Goal: Information Seeking & Learning: Learn about a topic

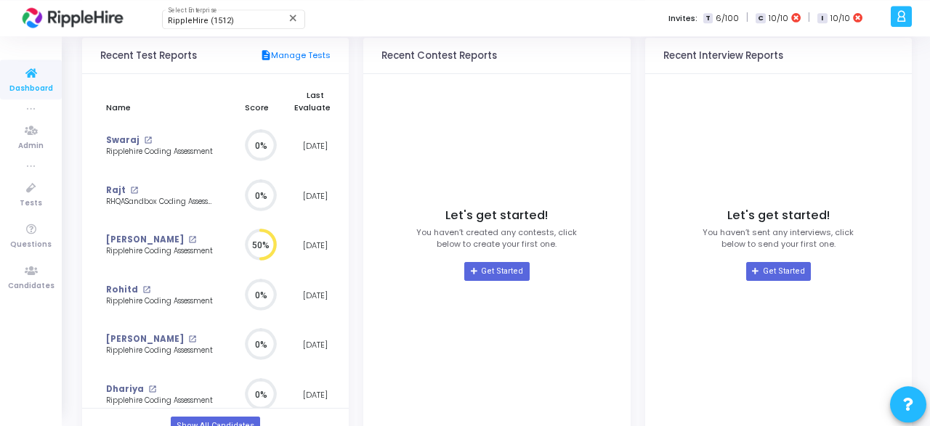
scroll to position [189, 0]
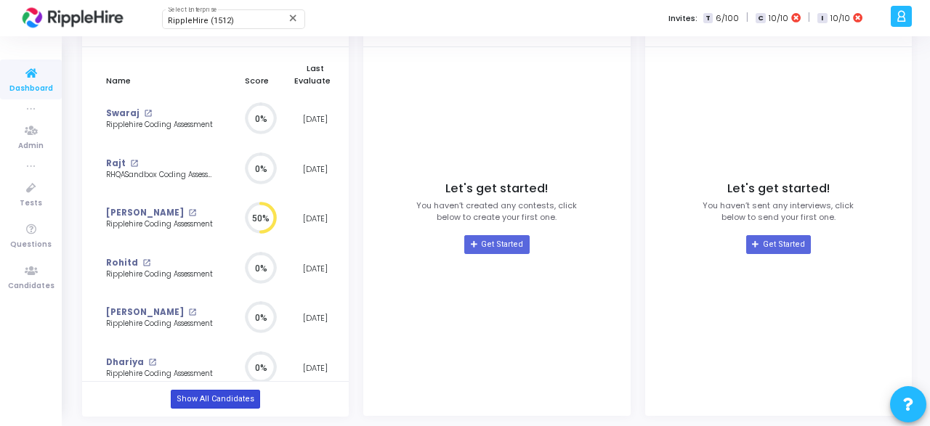
click at [225, 397] on link "Show All Candidates" at bounding box center [215, 399] width 89 height 19
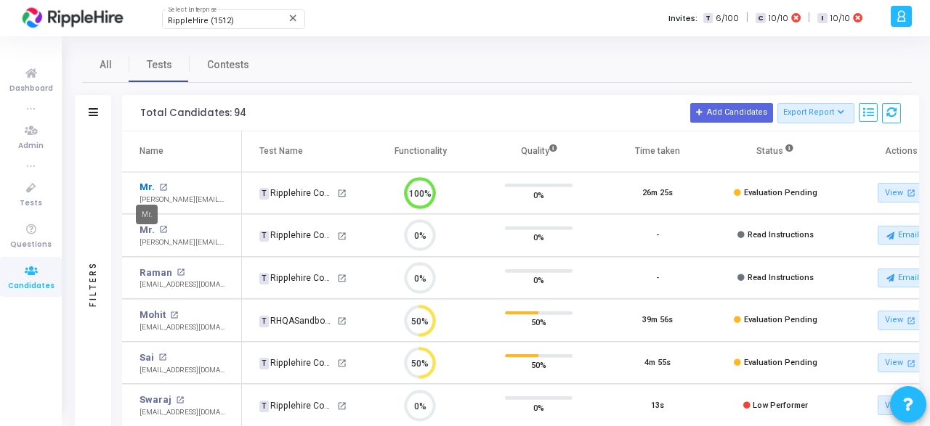
click at [149, 187] on link "Mr." at bounding box center [146, 187] width 15 height 15
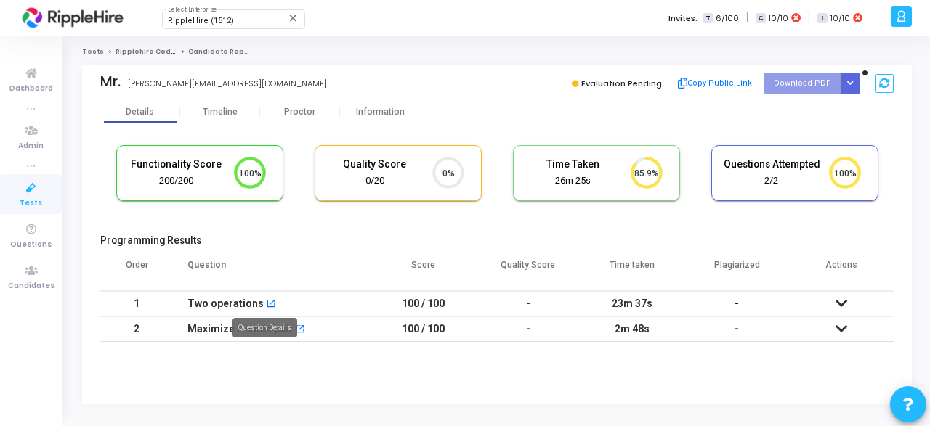
click at [268, 306] on mat-icon "open_in_new" at bounding box center [271, 305] width 10 height 10
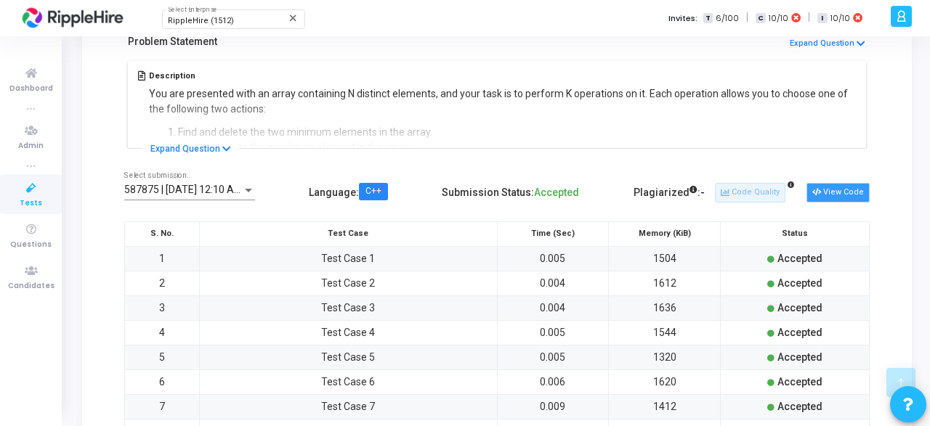
click at [843, 193] on button "View Code" at bounding box center [837, 192] width 63 height 19
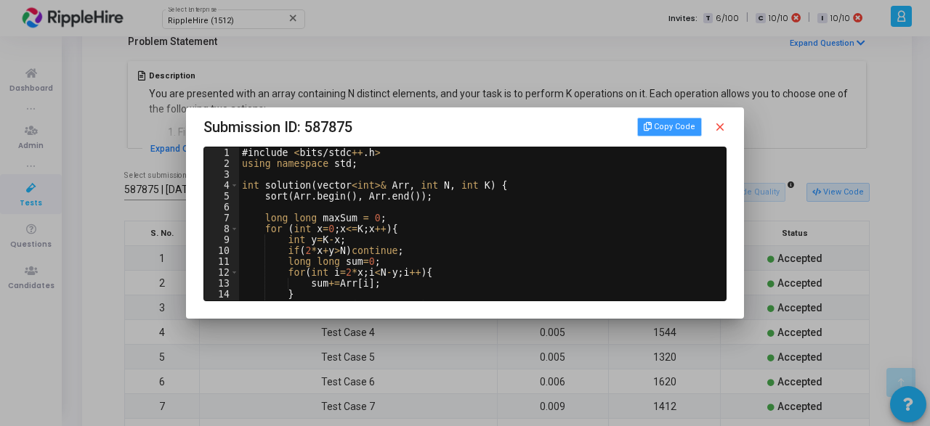
click at [676, 124] on button "Copy Code" at bounding box center [669, 127] width 64 height 19
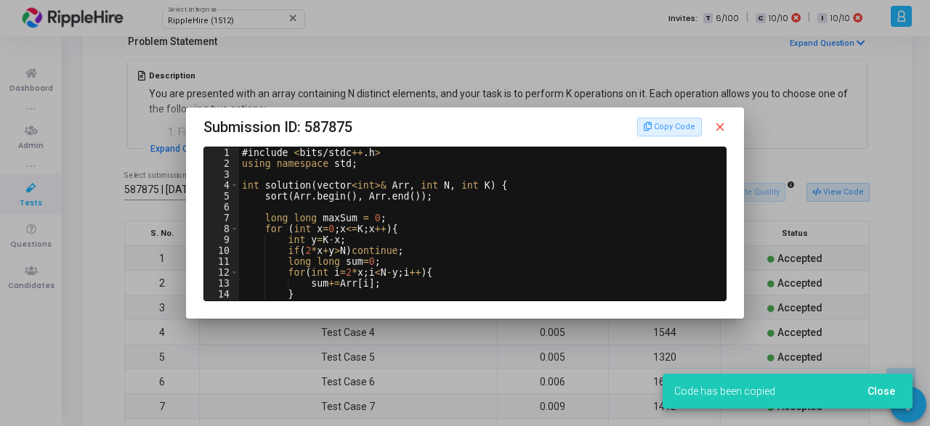
click at [720, 126] on mat-icon "close" at bounding box center [719, 127] width 13 height 13
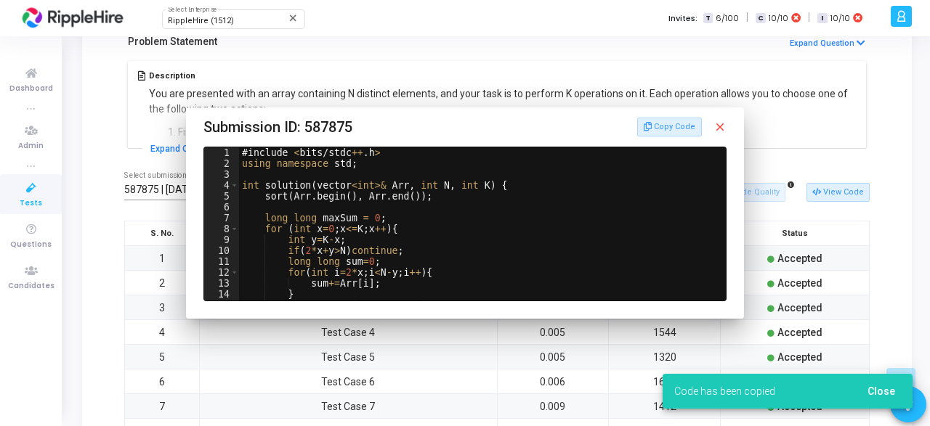
scroll to position [297, 0]
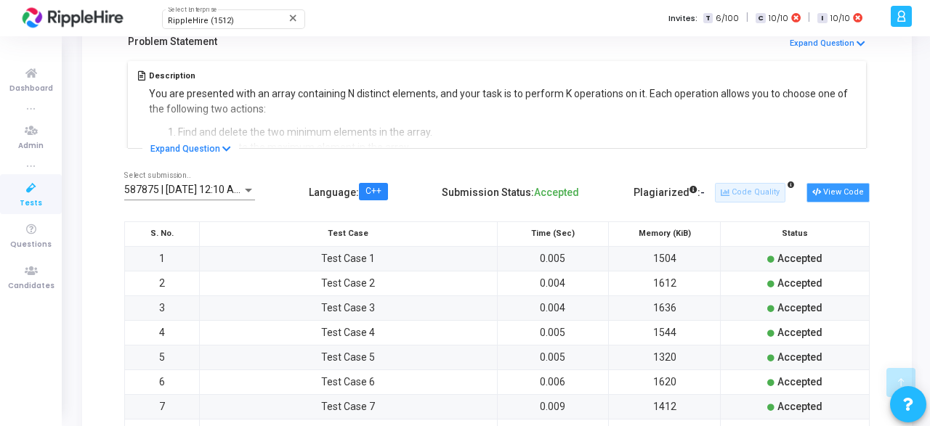
click at [820, 192] on icon at bounding box center [816, 193] width 8 height 8
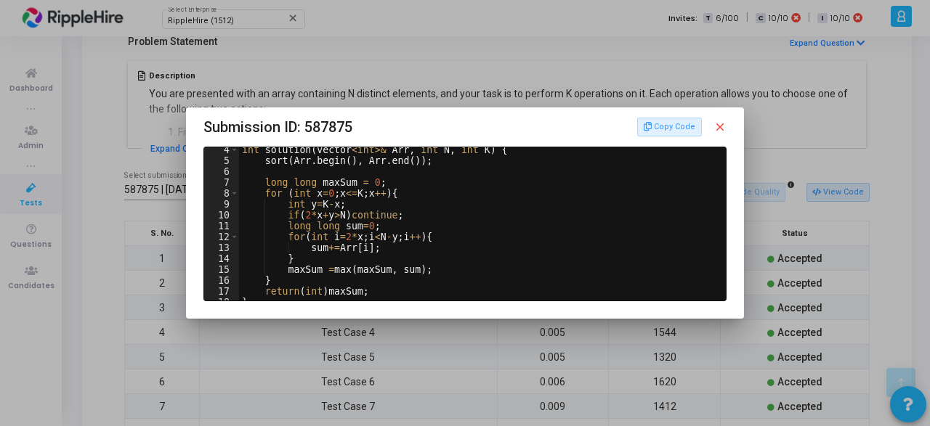
scroll to position [34, 0]
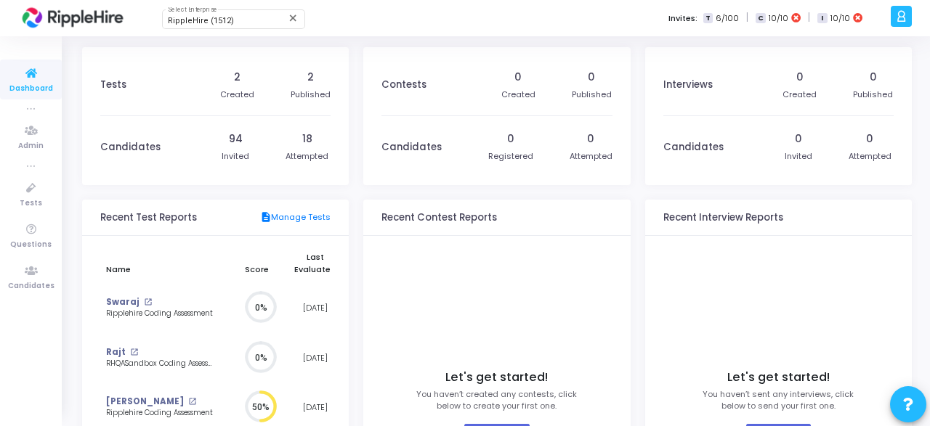
scroll to position [189, 0]
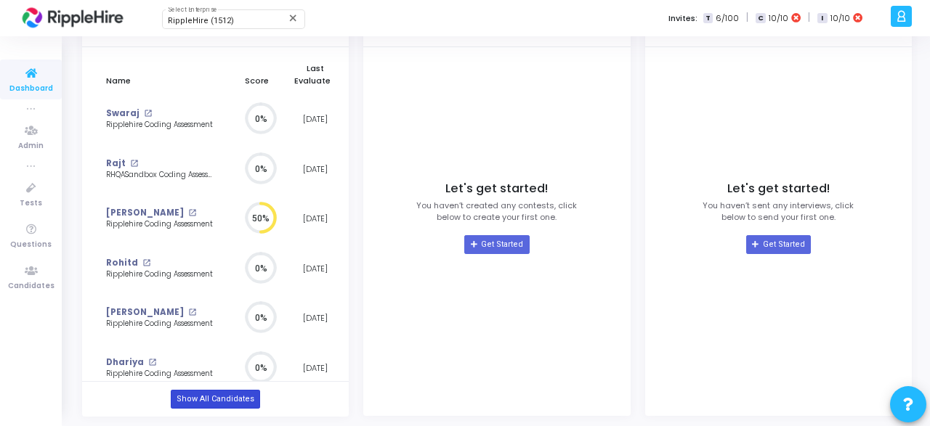
click at [208, 394] on link "Show All Candidates" at bounding box center [215, 399] width 89 height 19
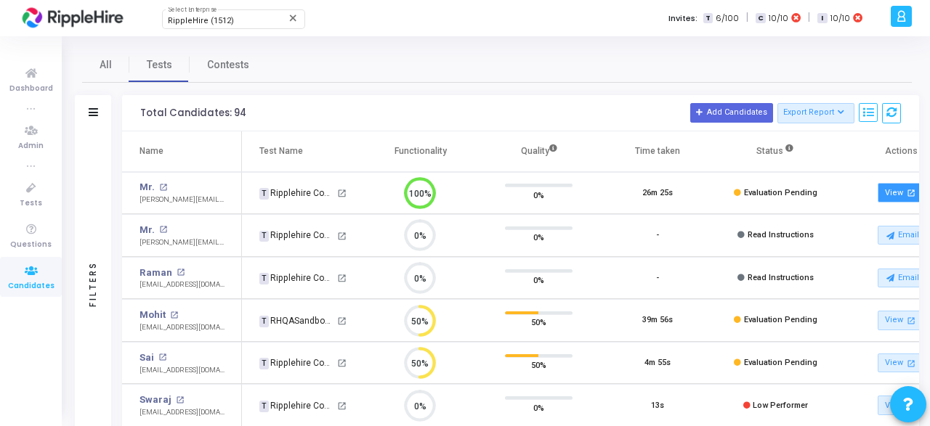
click at [888, 193] on link "View open_in_new" at bounding box center [903, 193] width 51 height 20
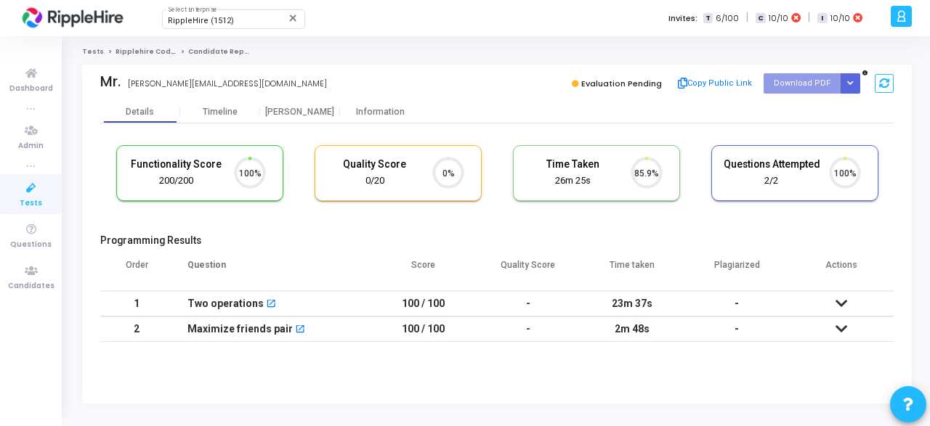
scroll to position [36, 43]
click at [853, 85] on icon "Button group with nested dropdown" at bounding box center [850, 83] width 7 height 7
click at [704, 100] on div "Mr. vedant.rane2323@yopmail.com Evaluation Pending Copy Public Link Download PD…" at bounding box center [496, 83] width 793 height 36
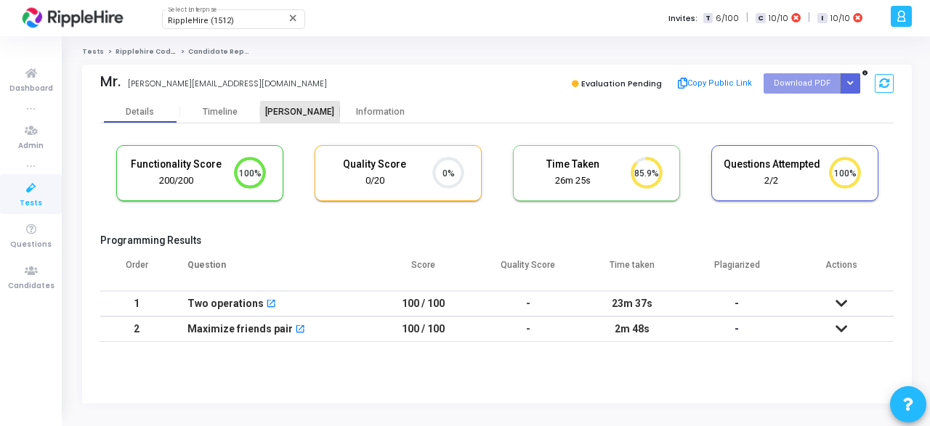
click at [292, 111] on div "Proctor" at bounding box center [300, 112] width 80 height 11
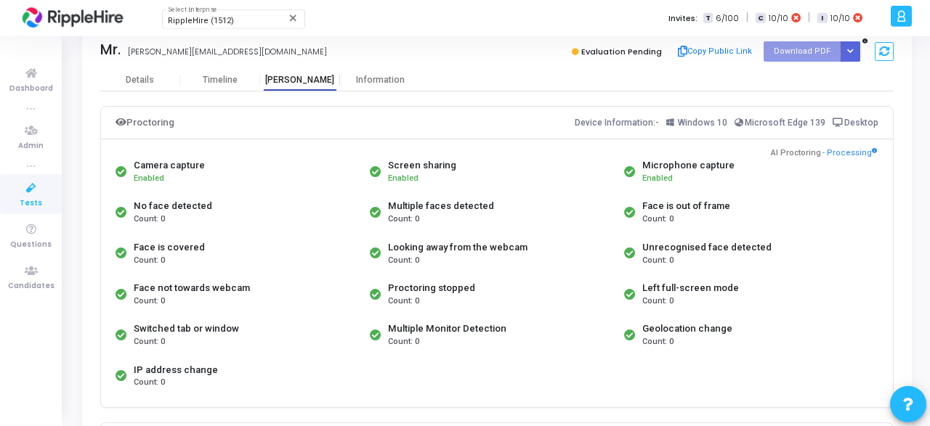
scroll to position [33, 0]
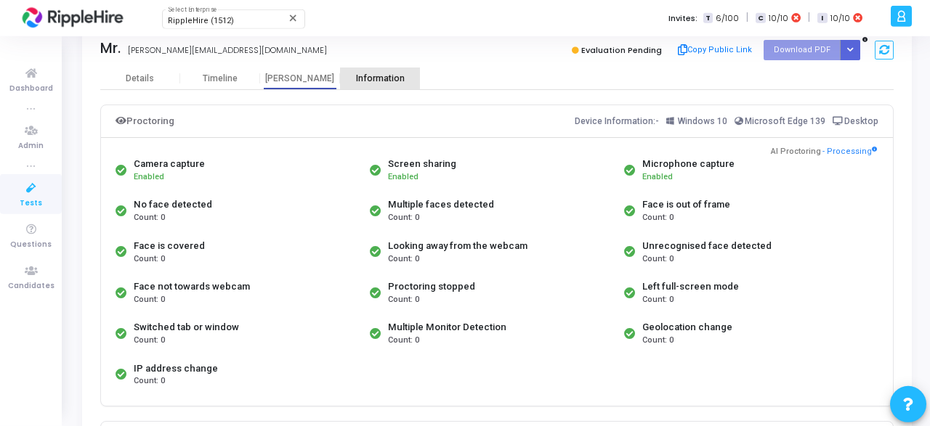
click at [367, 76] on div "Information" at bounding box center [380, 78] width 80 height 11
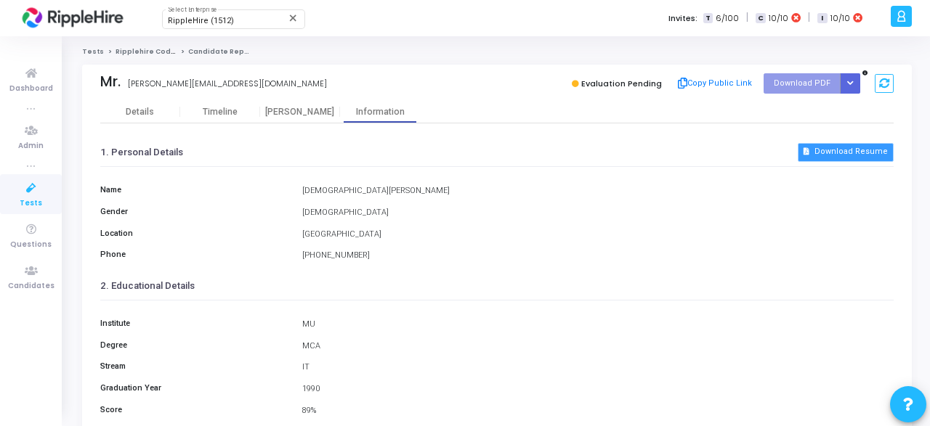
click at [851, 157] on button "Download Resume" at bounding box center [846, 152] width 96 height 19
click at [707, 82] on button "Copy Public Link" at bounding box center [715, 84] width 84 height 22
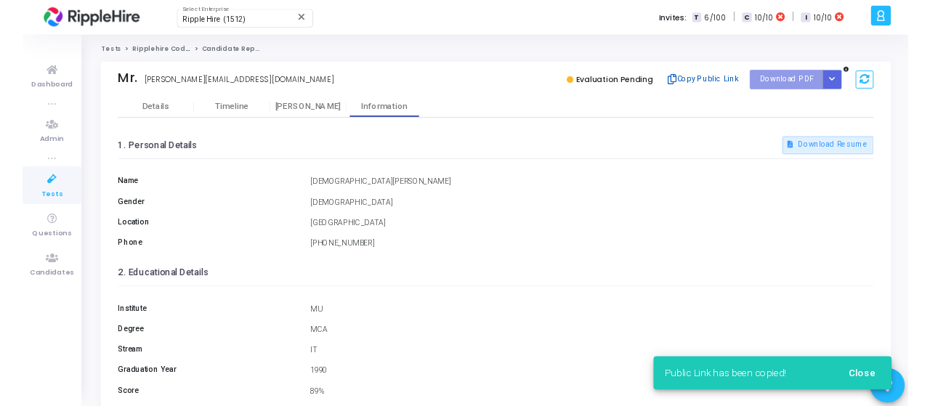
scroll to position [52, 0]
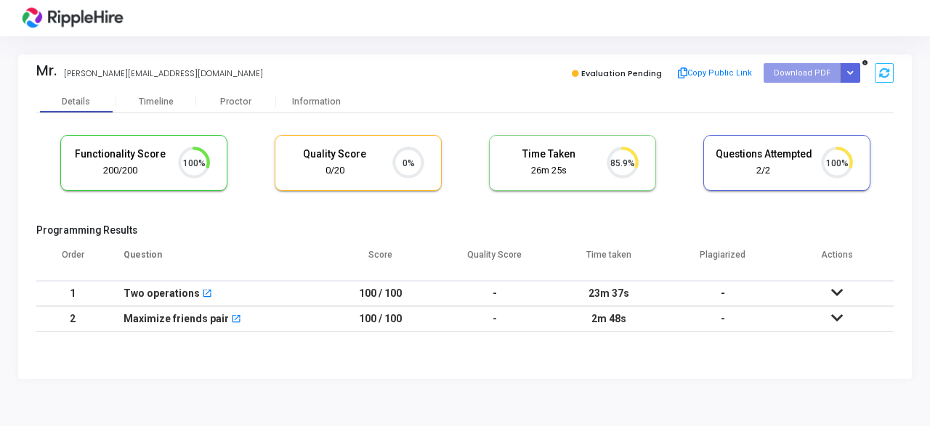
scroll to position [1, 0]
click at [202, 294] on mat-icon "open_in_new" at bounding box center [207, 295] width 10 height 10
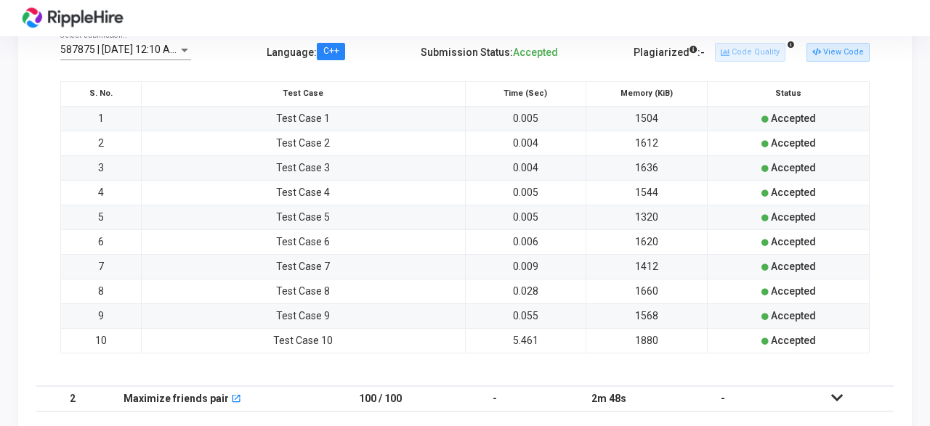
scroll to position [448, 0]
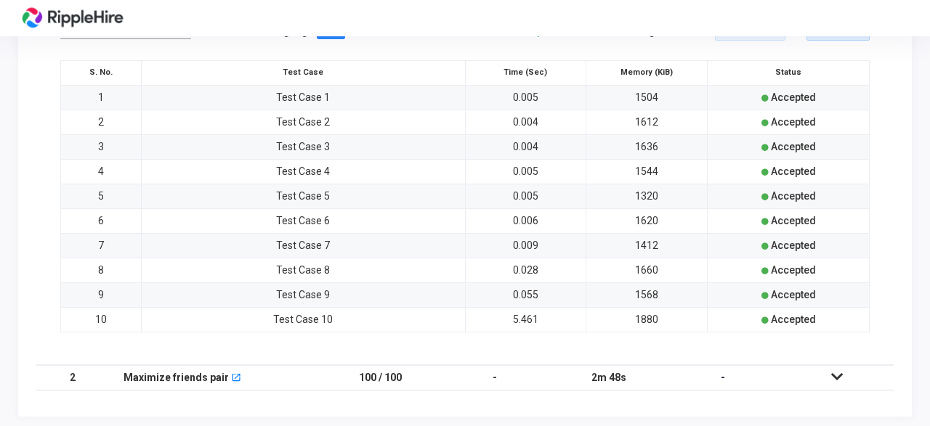
click at [841, 376] on icon at bounding box center [837, 377] width 12 height 10
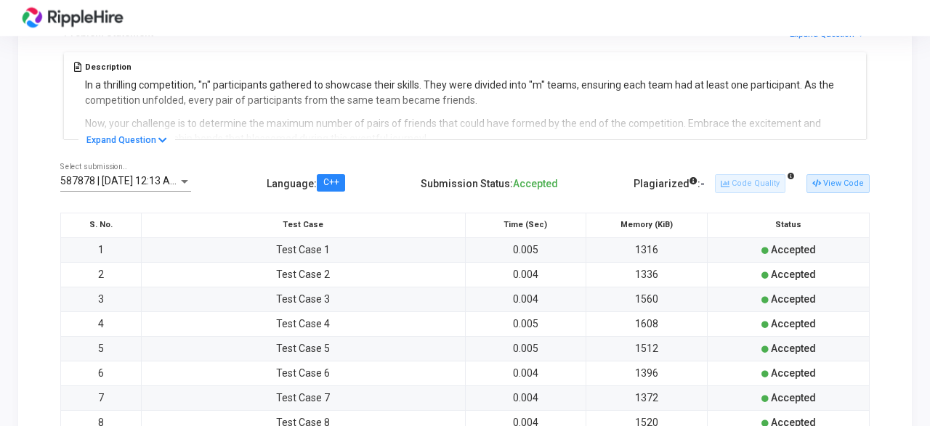
scroll to position [327, 0]
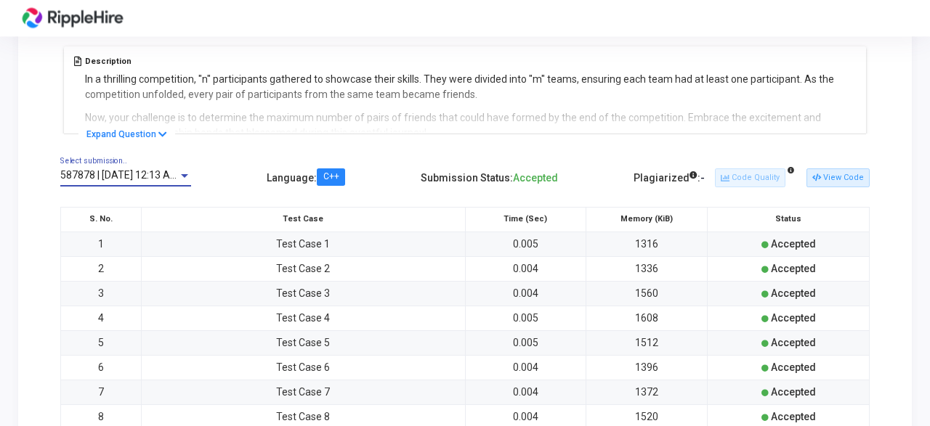
click at [184, 174] on div at bounding box center [184, 176] width 7 height 4
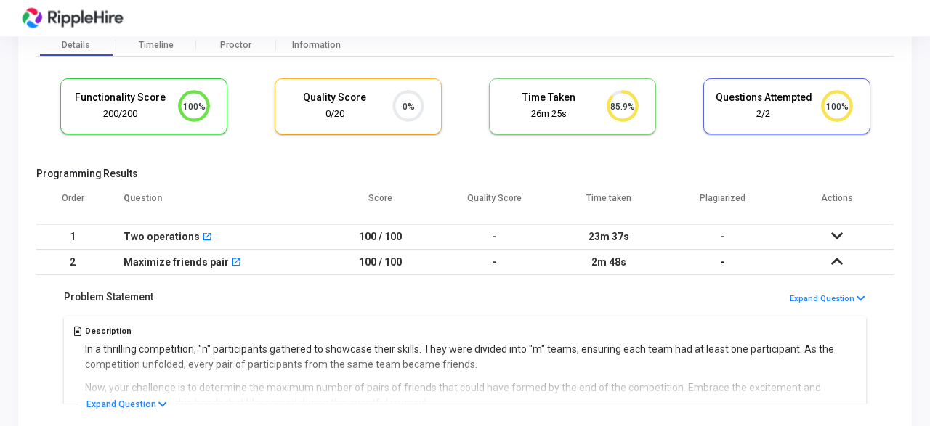
scroll to position [54, 0]
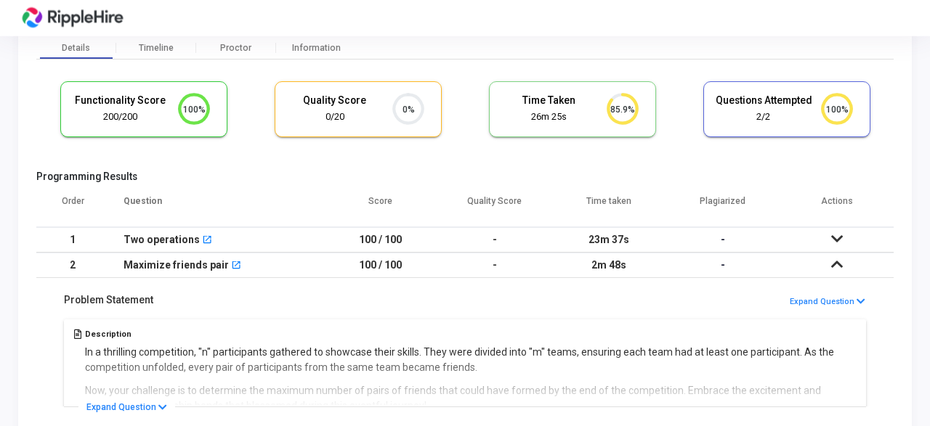
click at [834, 236] on div at bounding box center [465, 213] width 930 height 426
click at [834, 236] on icon at bounding box center [837, 239] width 12 height 10
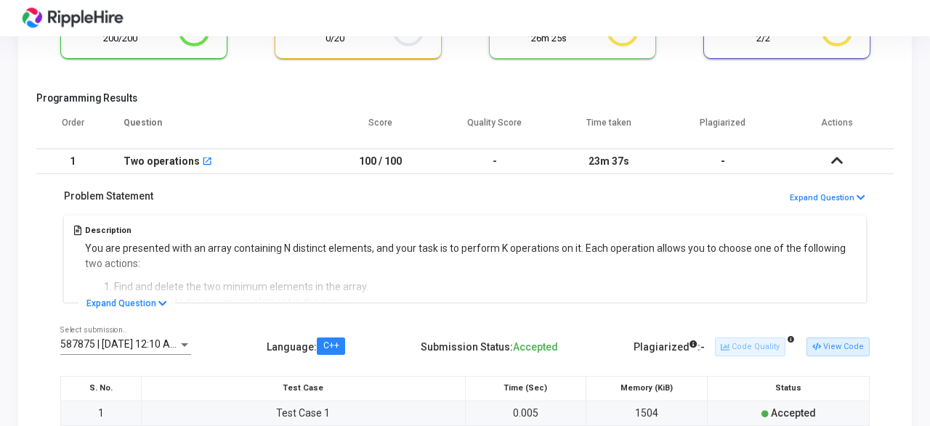
scroll to position [135, 0]
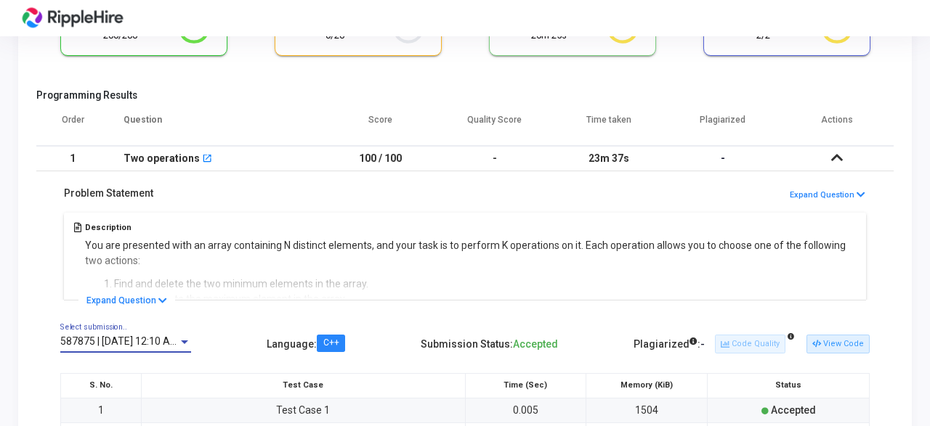
click at [183, 338] on div at bounding box center [184, 342] width 13 height 12
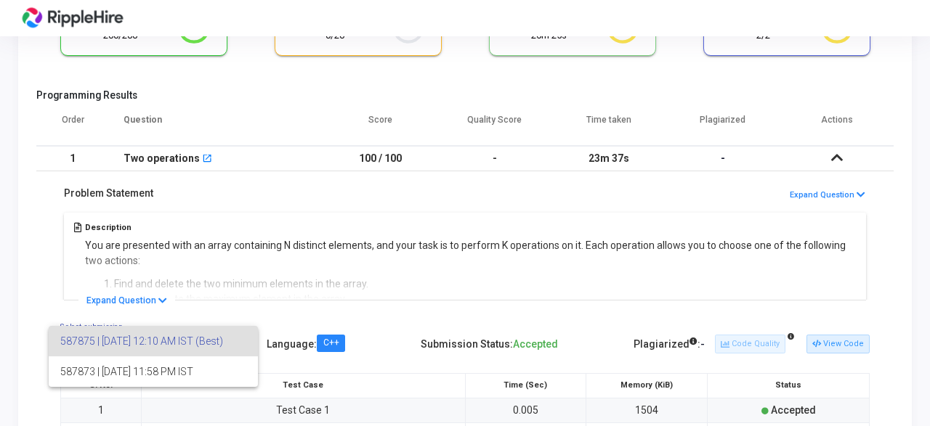
click at [509, 277] on div at bounding box center [465, 213] width 930 height 426
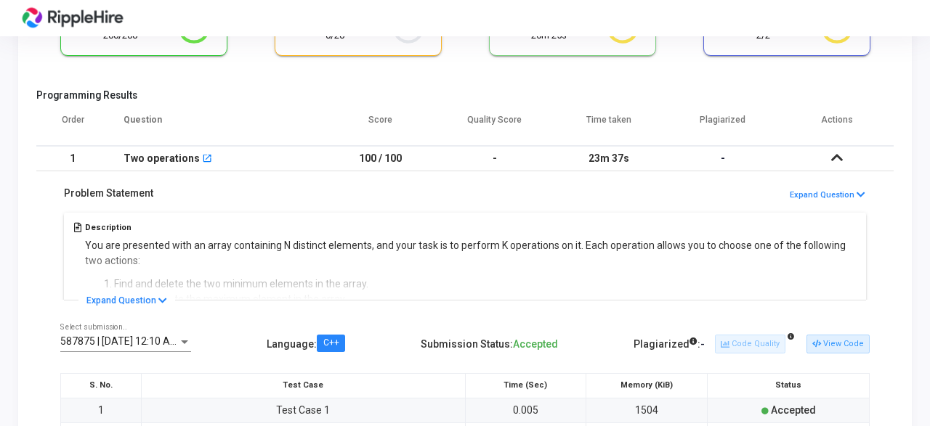
scroll to position [0, 0]
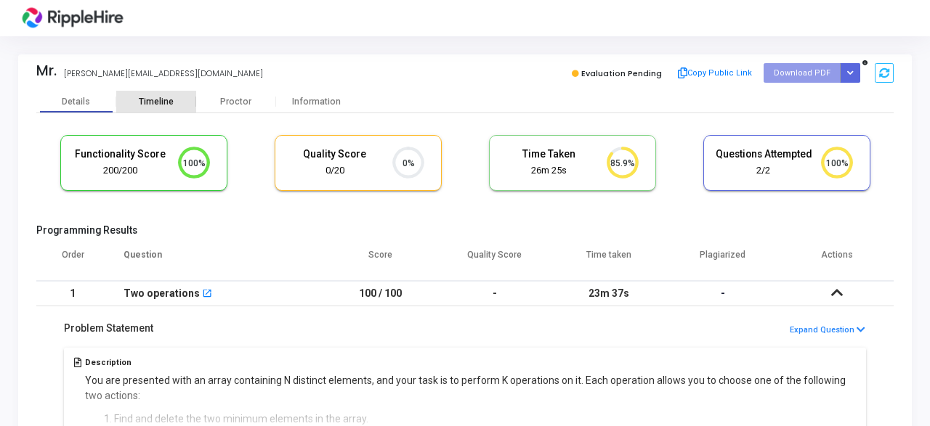
click at [152, 105] on div "Timeline" at bounding box center [156, 102] width 35 height 11
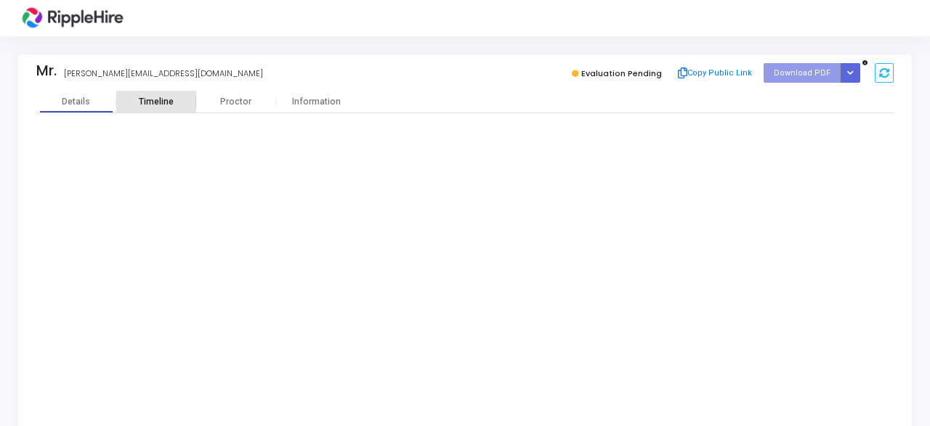
scroll to position [36, 42]
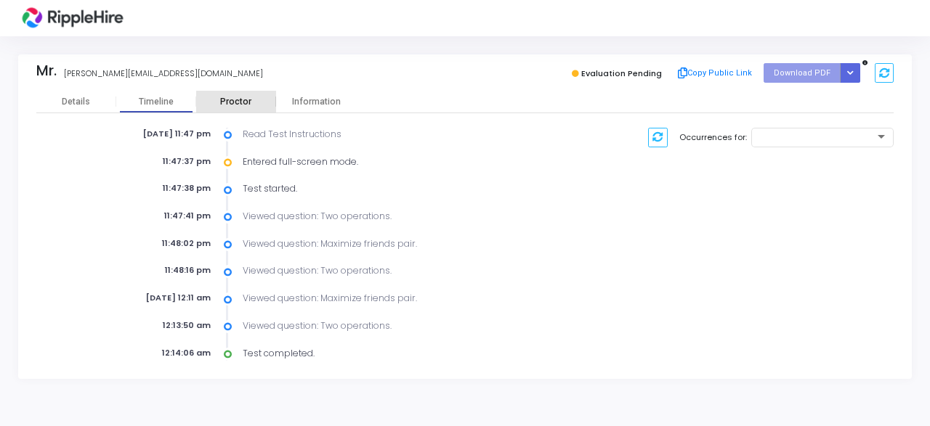
click at [243, 97] on div "Proctor" at bounding box center [236, 102] width 80 height 22
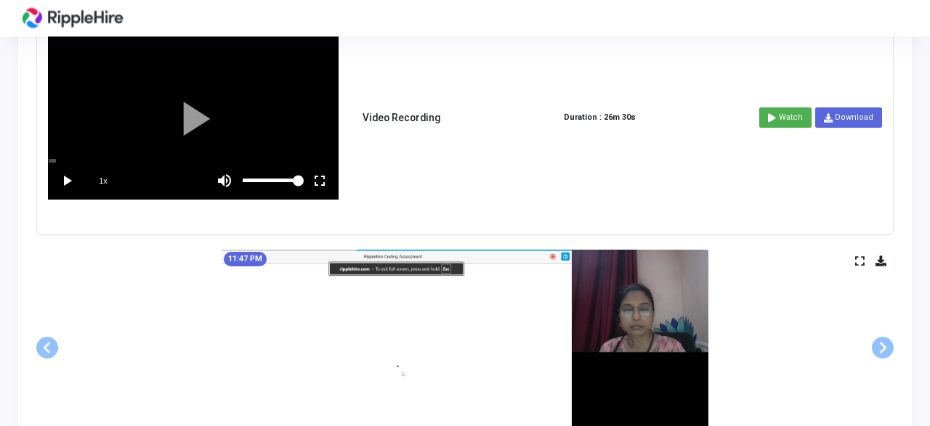
scroll to position [457, 0]
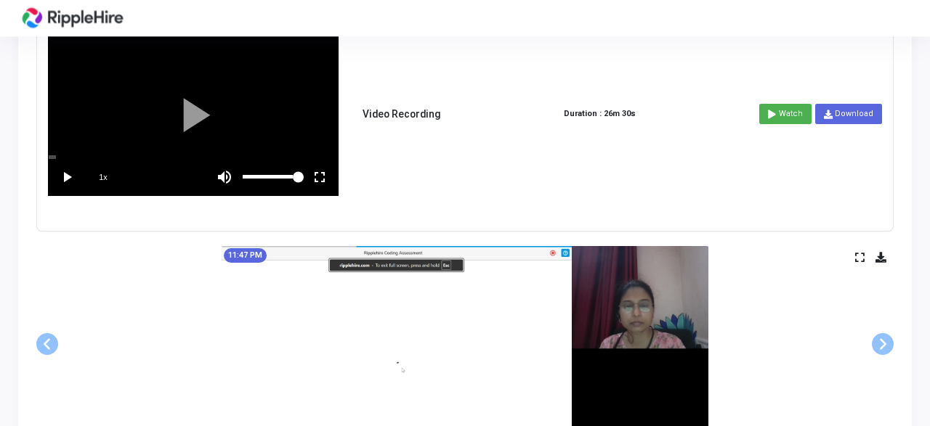
click at [66, 173] on vg-play-pause at bounding box center [67, 177] width 36 height 36
click at [325, 176] on vg-fullscreen at bounding box center [319, 177] width 36 height 36
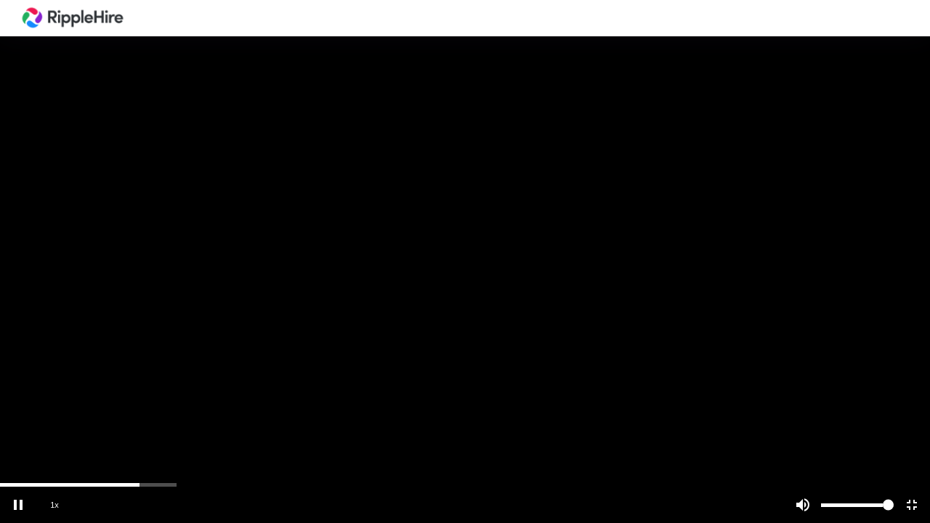
click at [910, 426] on vg-fullscreen at bounding box center [912, 505] width 36 height 36
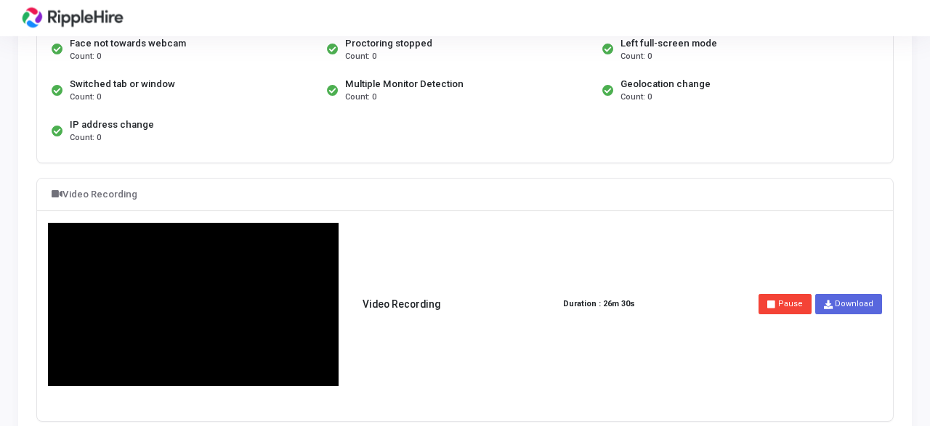
scroll to position [265, 0]
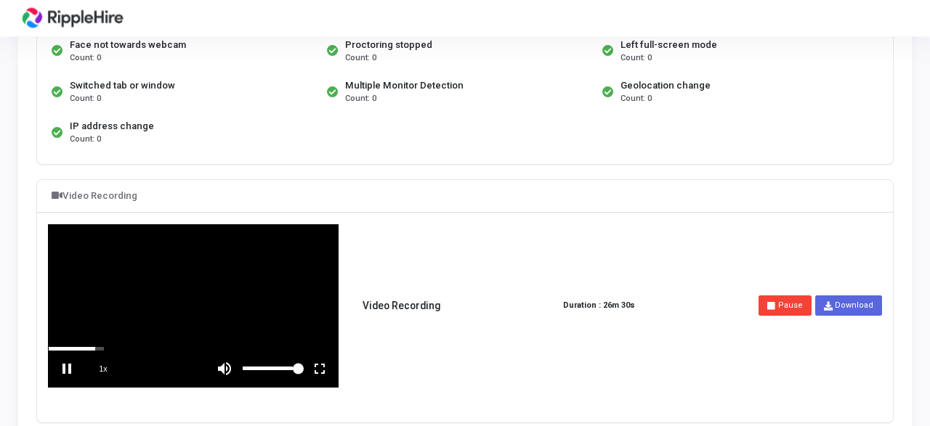
click at [70, 367] on vg-play-pause at bounding box center [67, 369] width 36 height 36
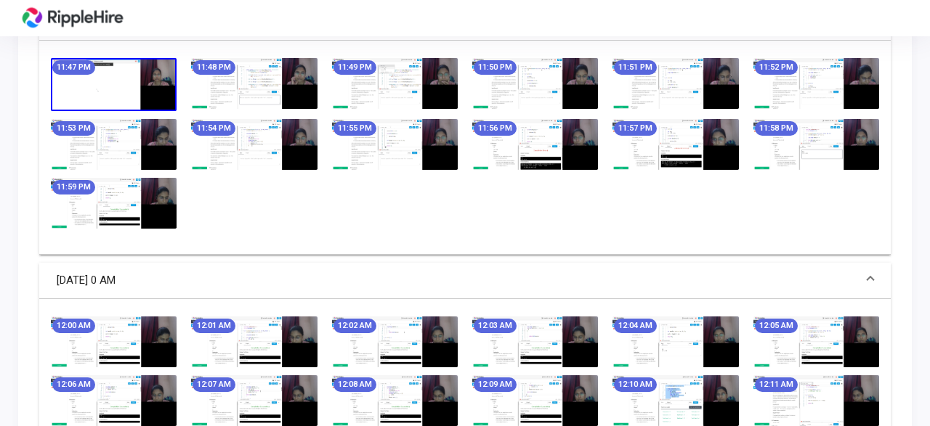
scroll to position [1058, 0]
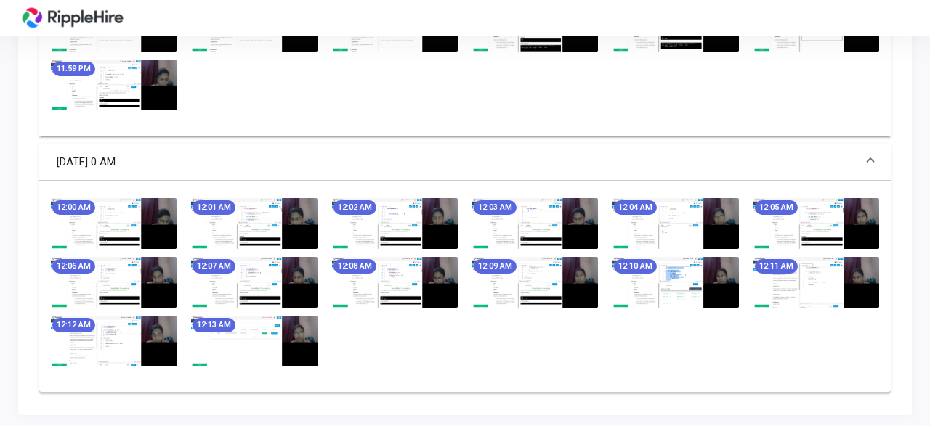
click at [442, 274] on img at bounding box center [395, 282] width 126 height 51
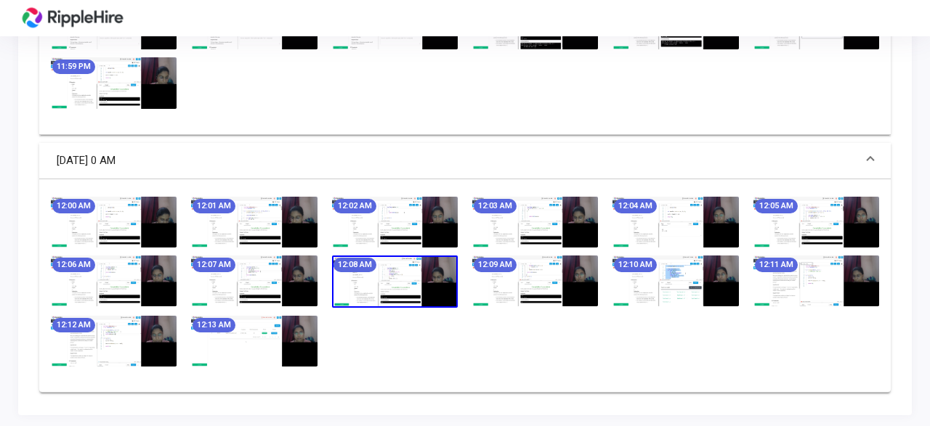
click at [367, 272] on img at bounding box center [395, 282] width 126 height 52
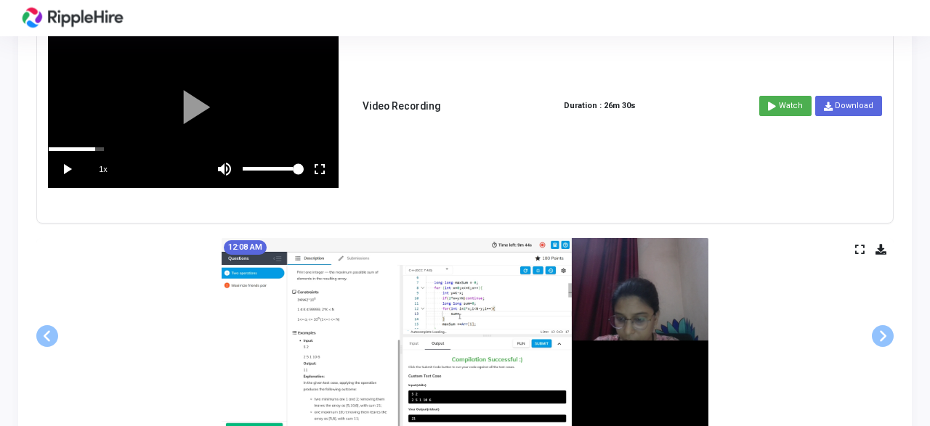
scroll to position [450, 0]
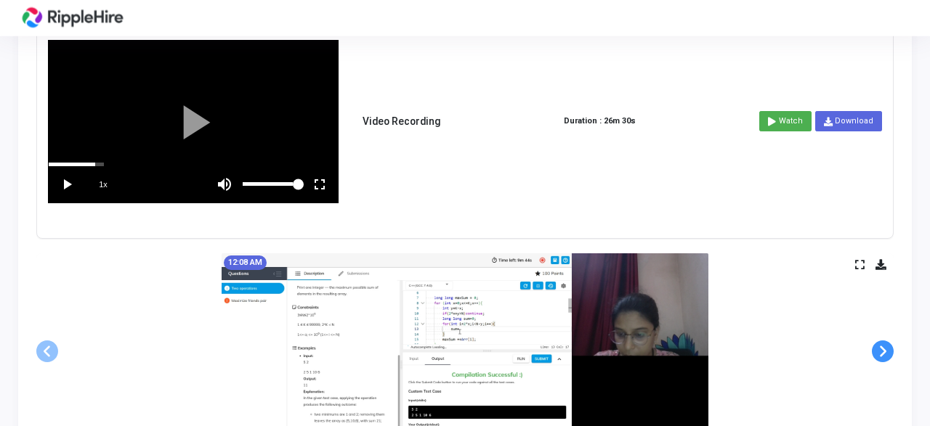
click at [878, 349] on span at bounding box center [883, 352] width 22 height 22
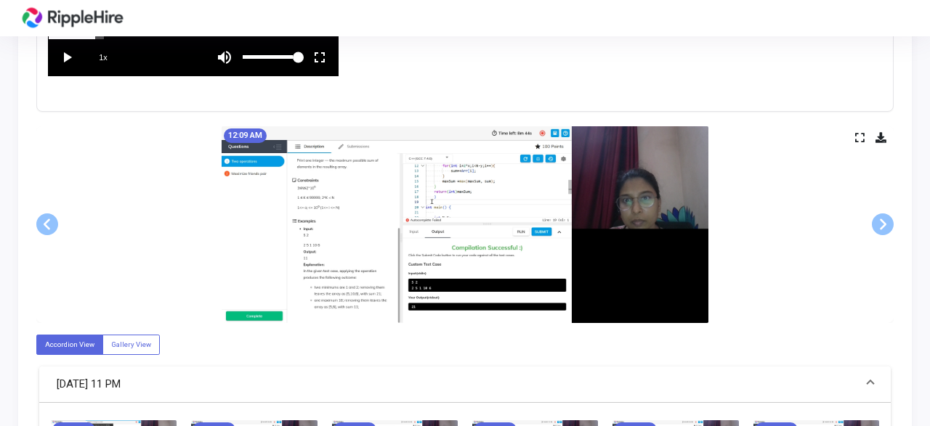
scroll to position [626, 0]
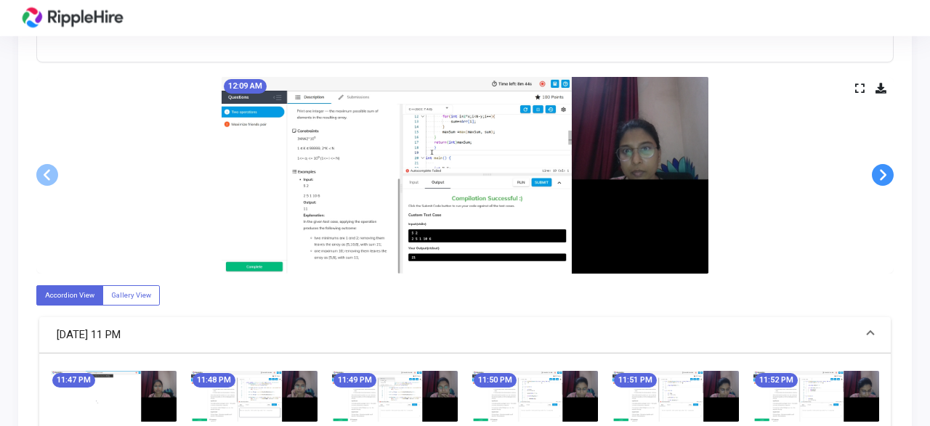
click at [886, 176] on span at bounding box center [883, 175] width 22 height 22
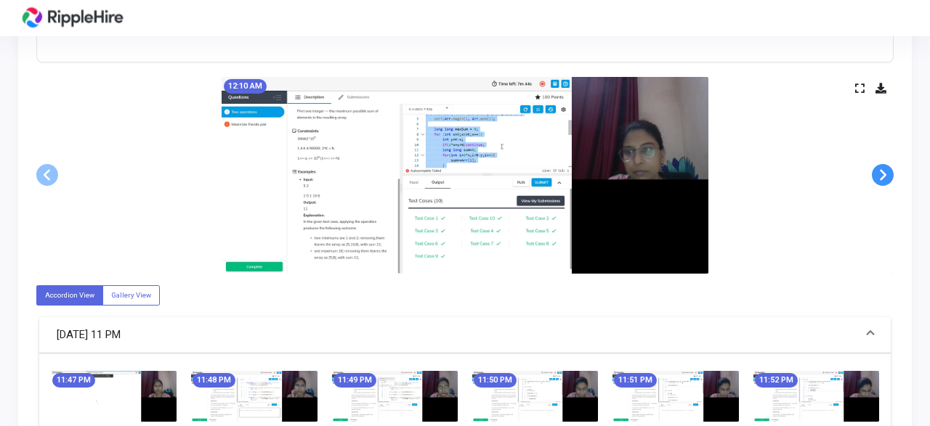
click at [886, 176] on span at bounding box center [883, 175] width 22 height 22
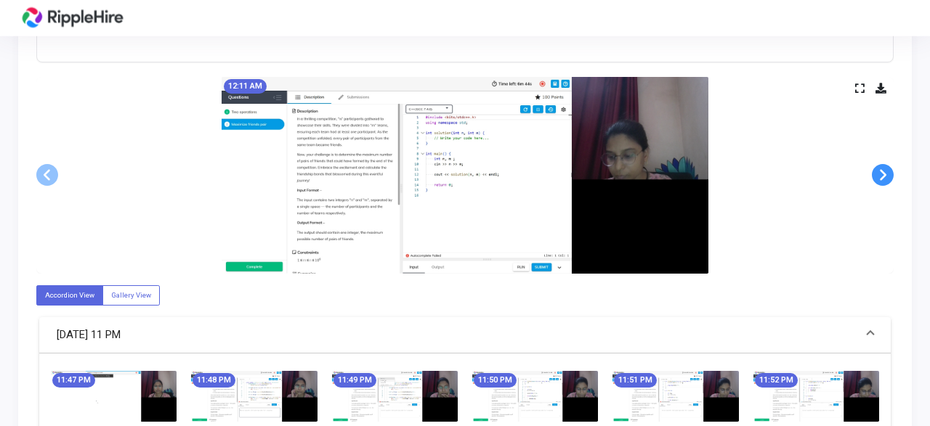
click at [886, 176] on span at bounding box center [883, 175] width 22 height 22
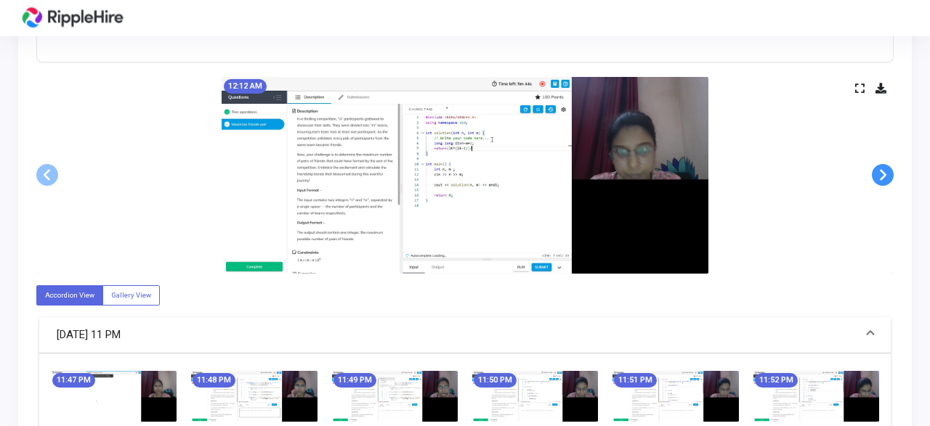
click at [886, 176] on span at bounding box center [883, 175] width 22 height 22
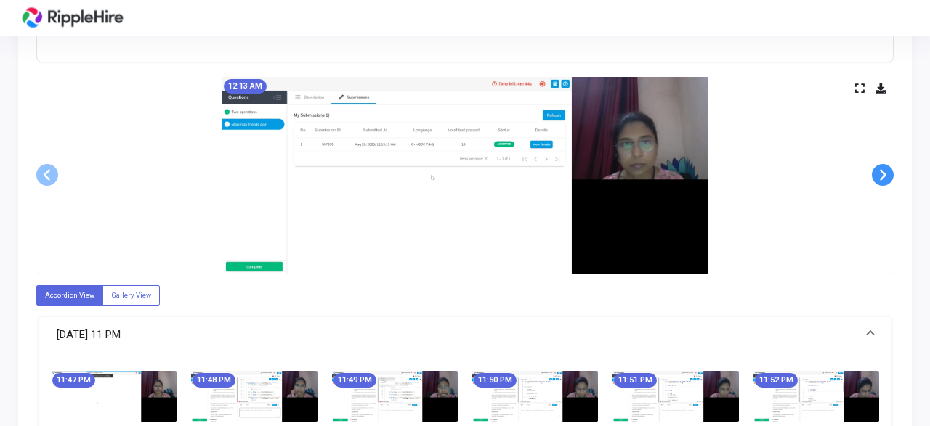
click at [886, 176] on span at bounding box center [883, 175] width 22 height 22
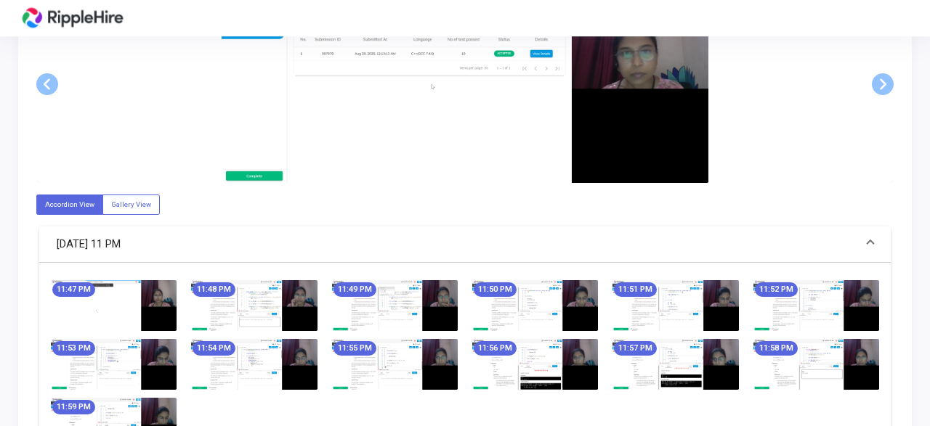
scroll to position [722, 0]
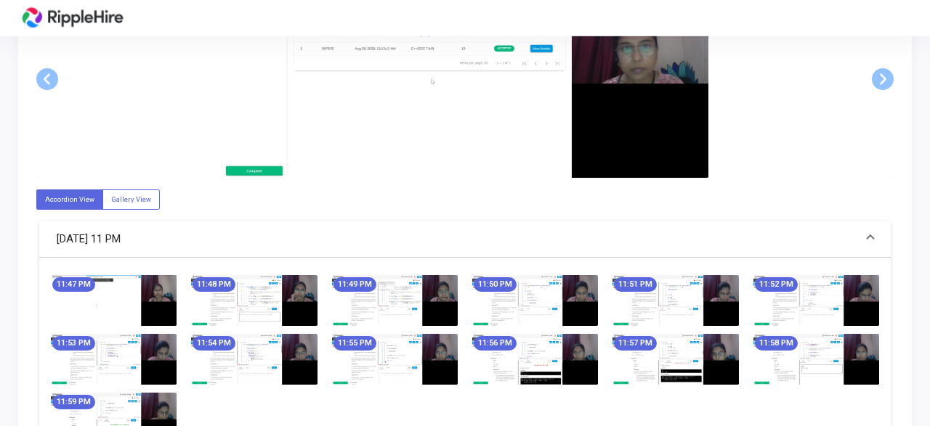
click at [151, 296] on img at bounding box center [114, 300] width 126 height 51
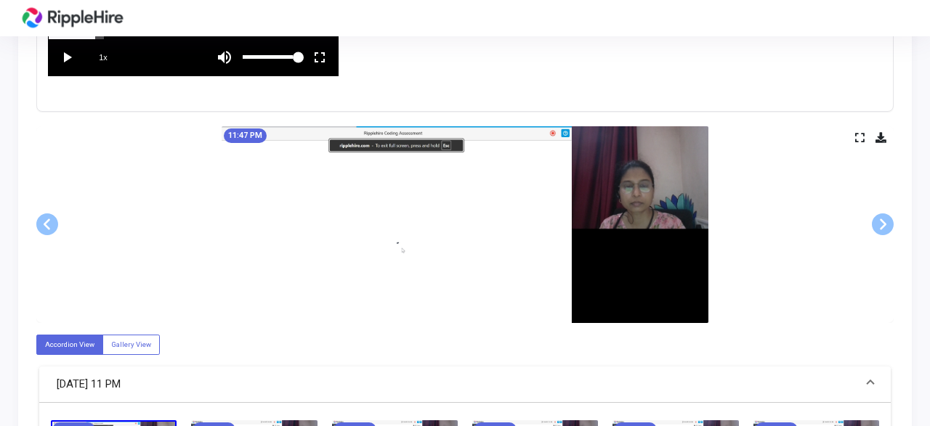
scroll to position [575, 0]
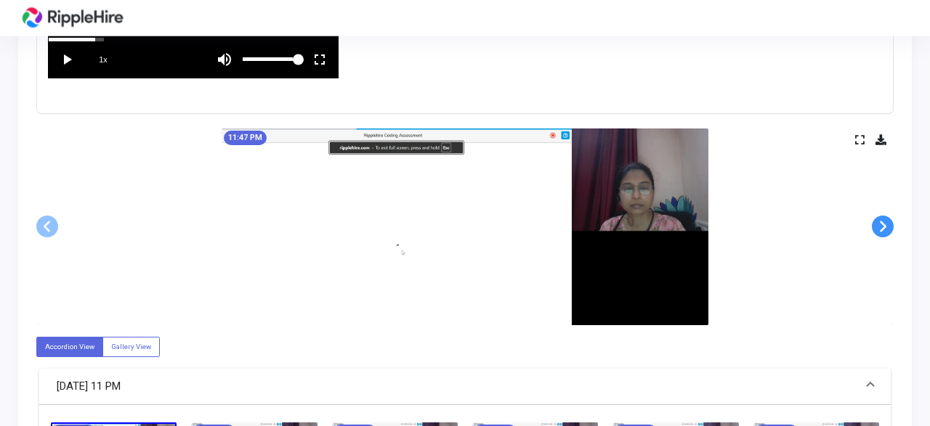
click at [883, 224] on span at bounding box center [883, 227] width 22 height 22
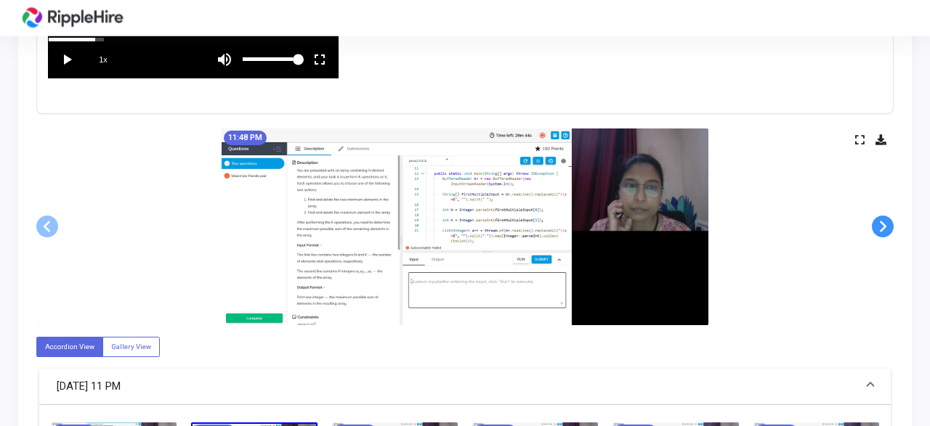
click at [883, 224] on span at bounding box center [883, 227] width 22 height 22
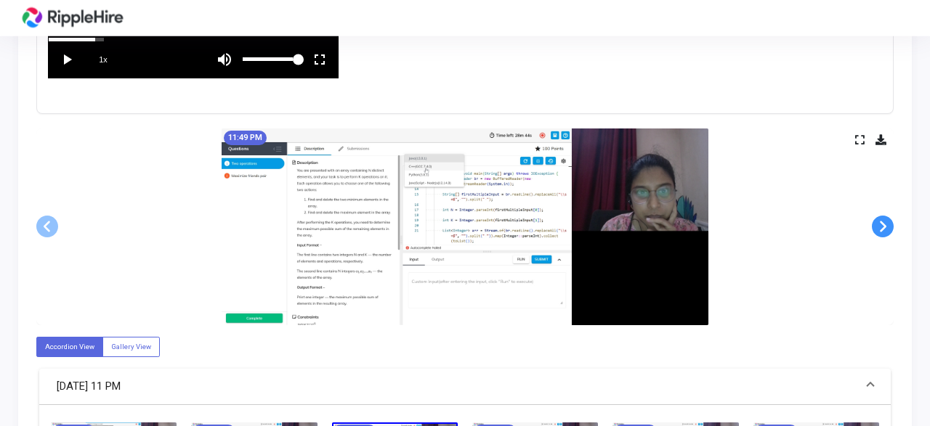
click at [883, 224] on span at bounding box center [883, 227] width 22 height 22
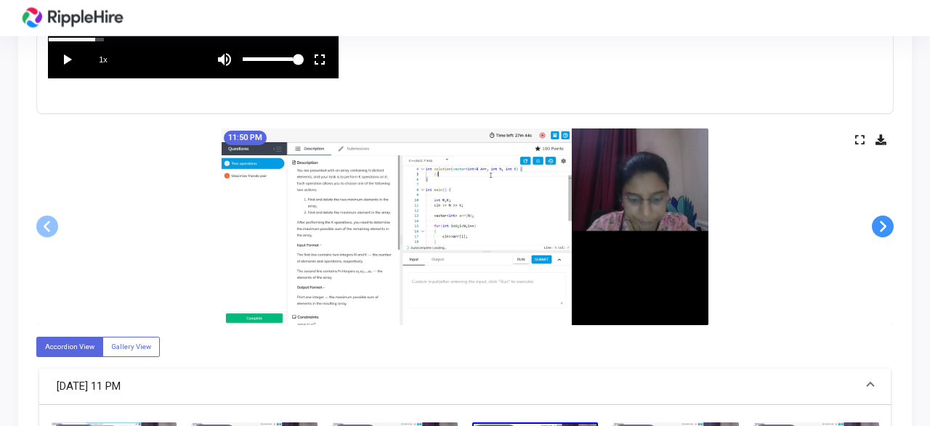
click at [883, 224] on span at bounding box center [883, 227] width 22 height 22
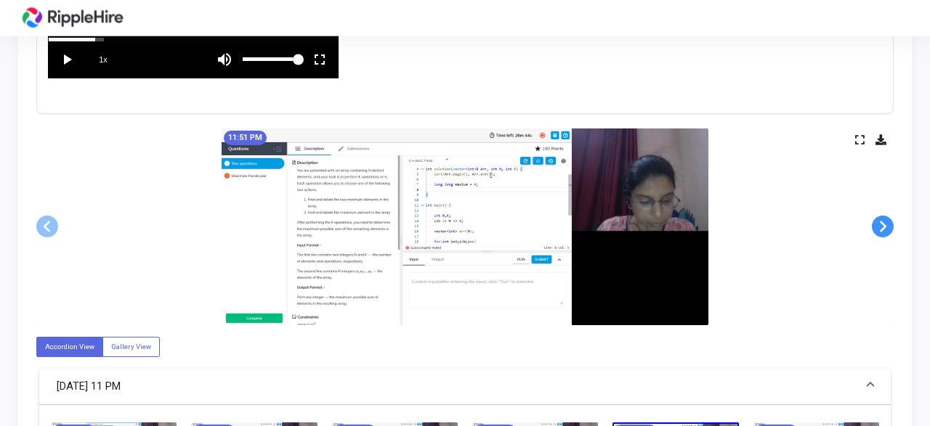
click at [883, 224] on span at bounding box center [883, 227] width 22 height 22
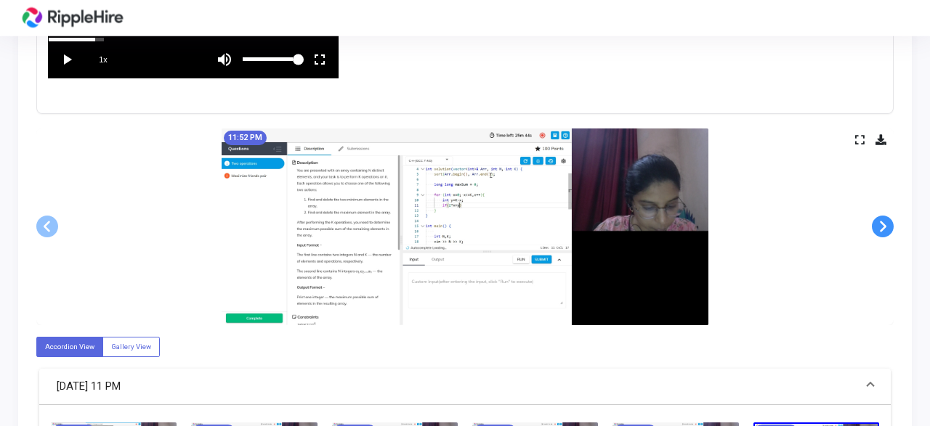
click at [883, 224] on span at bounding box center [883, 227] width 22 height 22
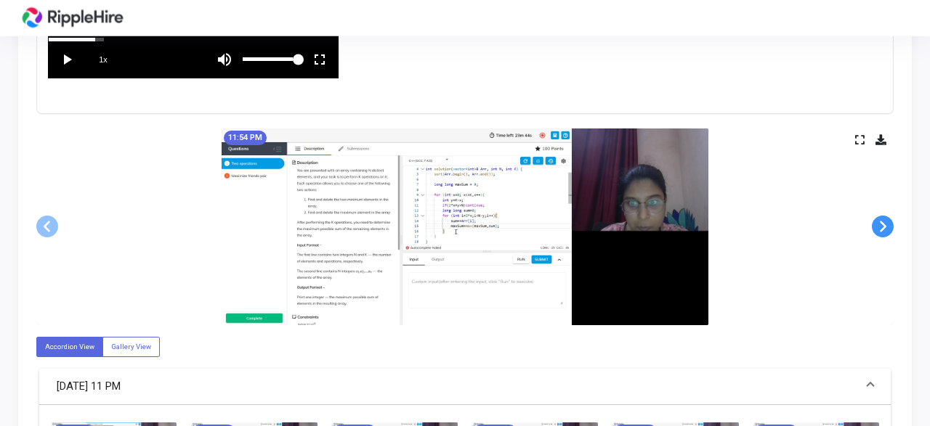
click at [883, 224] on span at bounding box center [883, 227] width 22 height 22
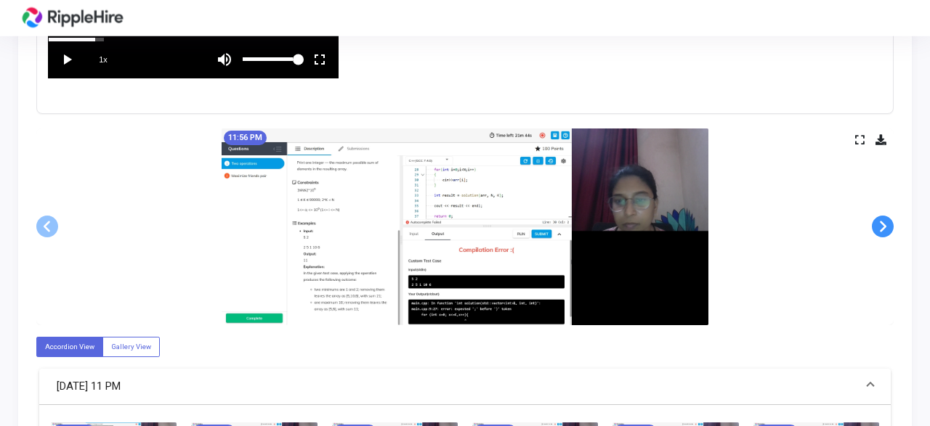
click at [883, 224] on span at bounding box center [883, 227] width 22 height 22
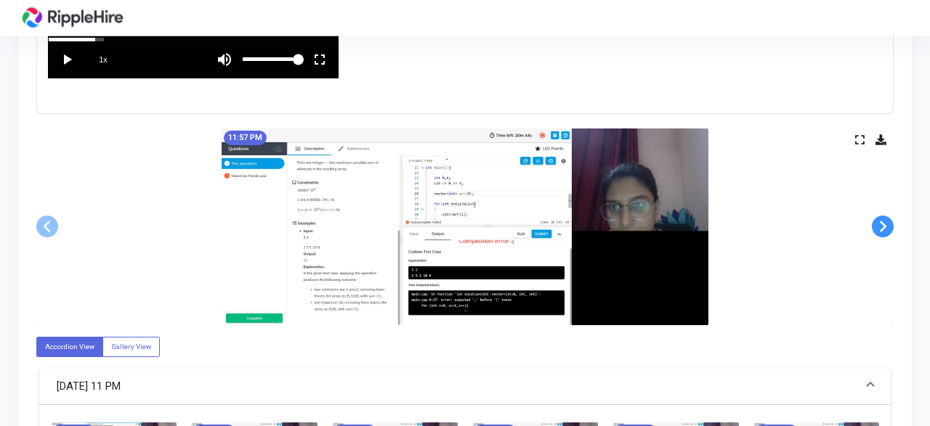
click at [883, 224] on span at bounding box center [883, 227] width 22 height 22
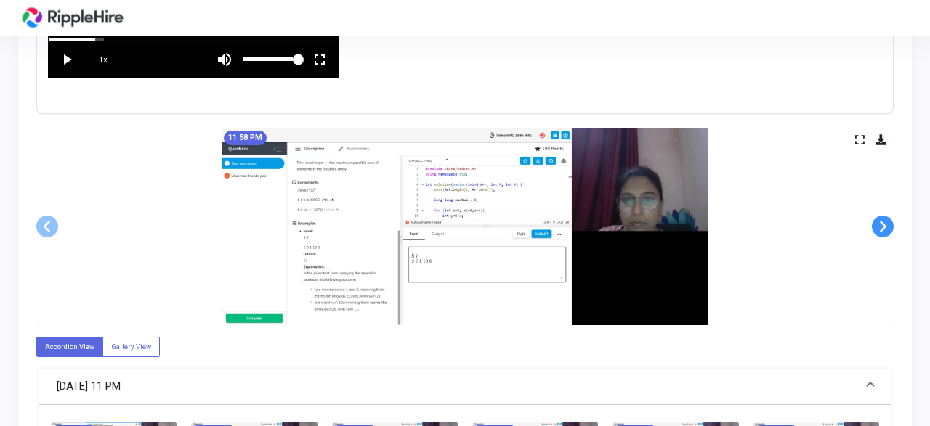
click at [883, 224] on span at bounding box center [883, 227] width 22 height 22
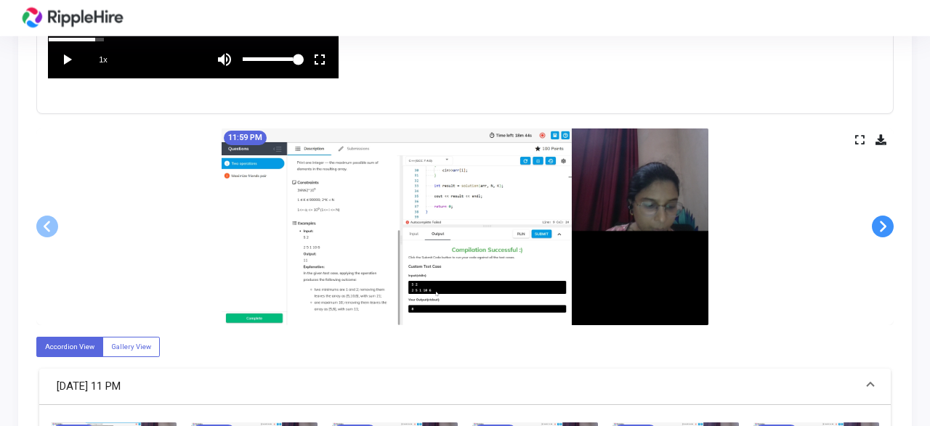
click at [883, 224] on span at bounding box center [883, 227] width 22 height 22
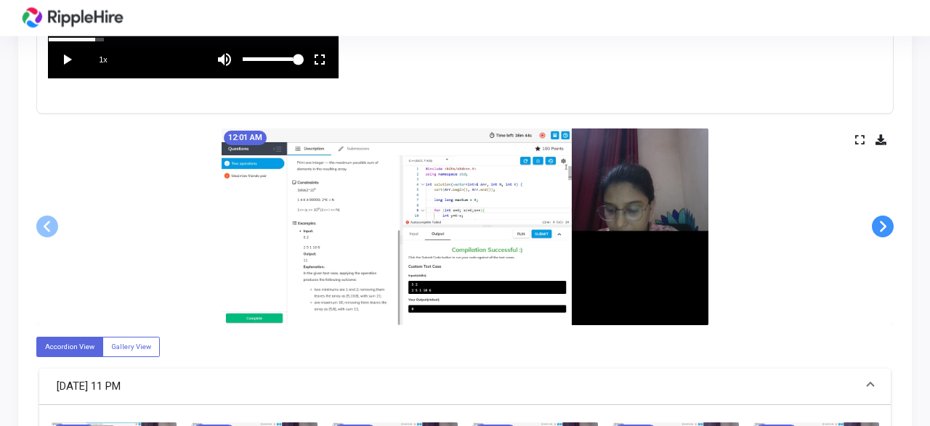
click at [883, 224] on span at bounding box center [883, 227] width 22 height 22
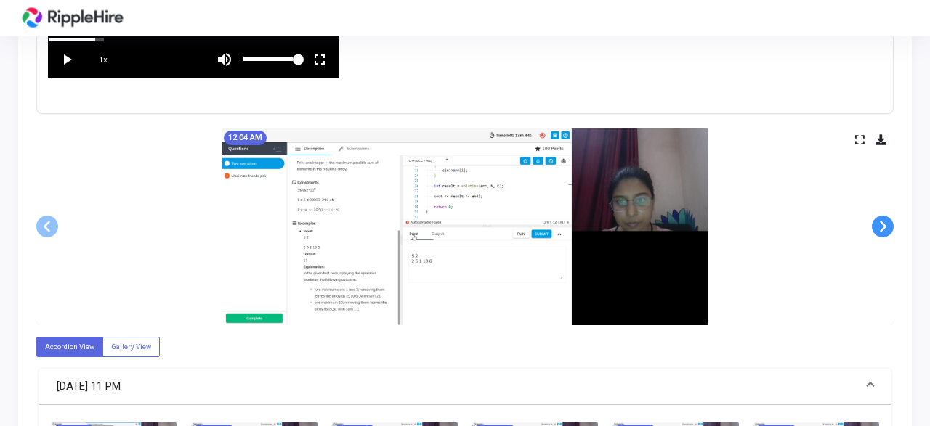
click at [883, 224] on span at bounding box center [883, 227] width 22 height 22
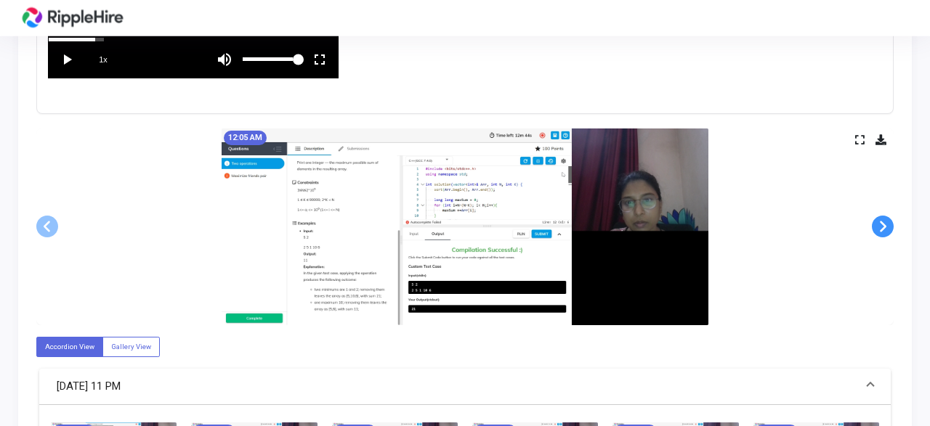
click at [883, 224] on span at bounding box center [883, 227] width 22 height 22
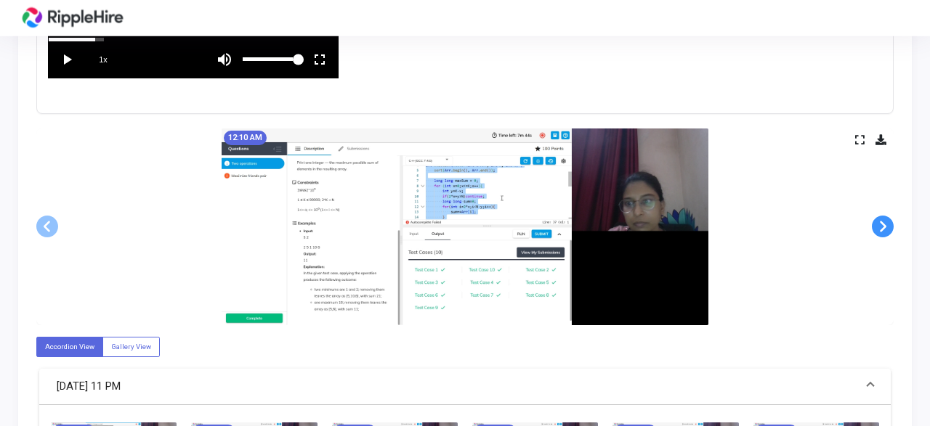
click at [883, 224] on span at bounding box center [883, 227] width 22 height 22
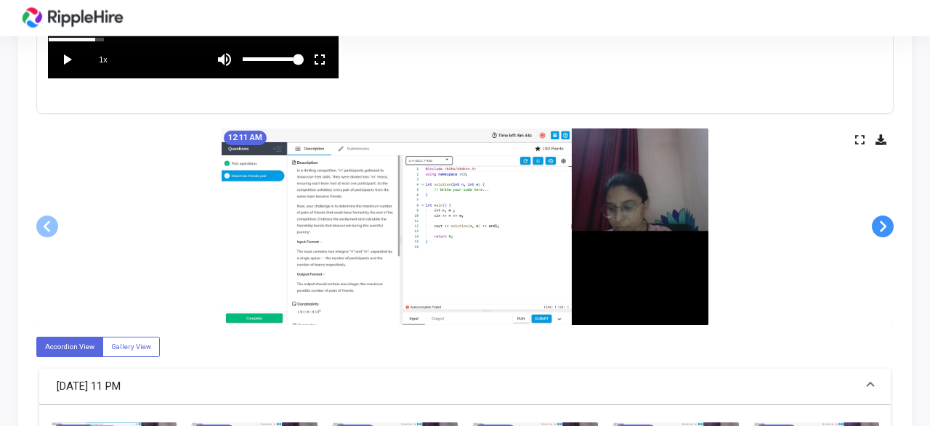
click at [883, 224] on span at bounding box center [883, 227] width 22 height 22
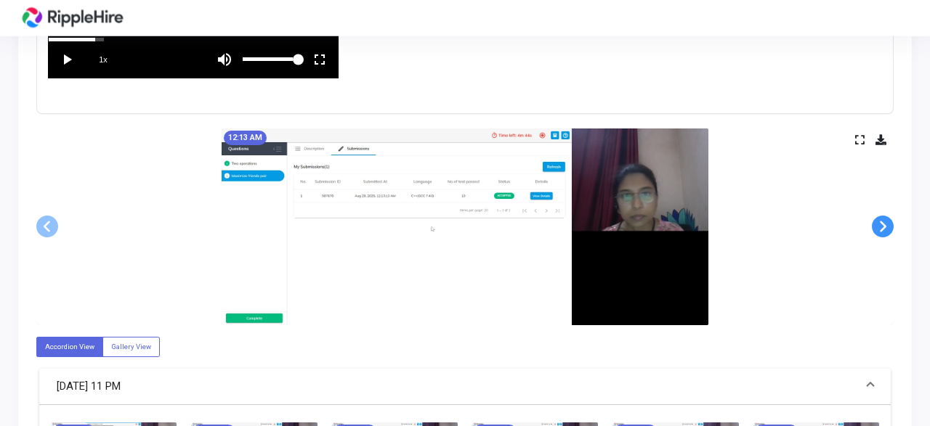
click at [883, 224] on span at bounding box center [883, 227] width 22 height 22
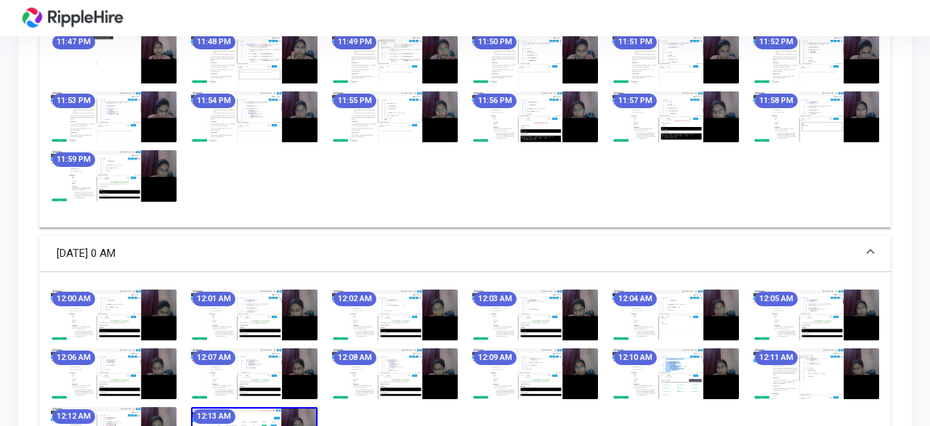
scroll to position [1052, 0]
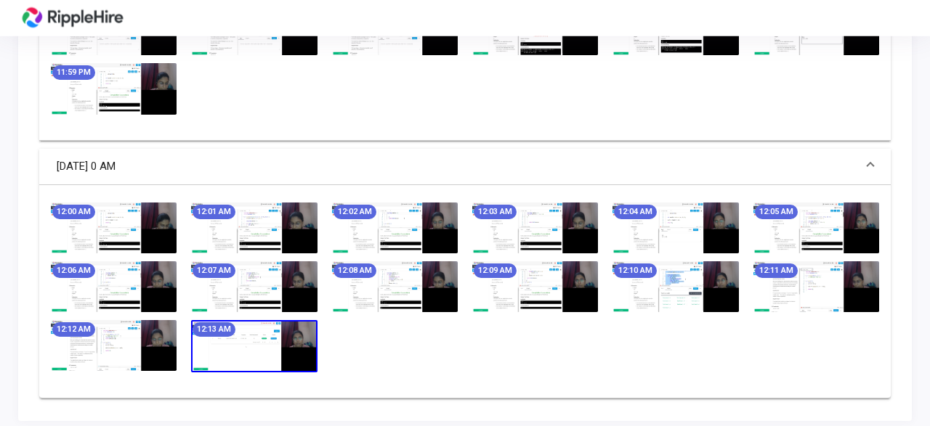
click at [156, 224] on img at bounding box center [114, 228] width 126 height 51
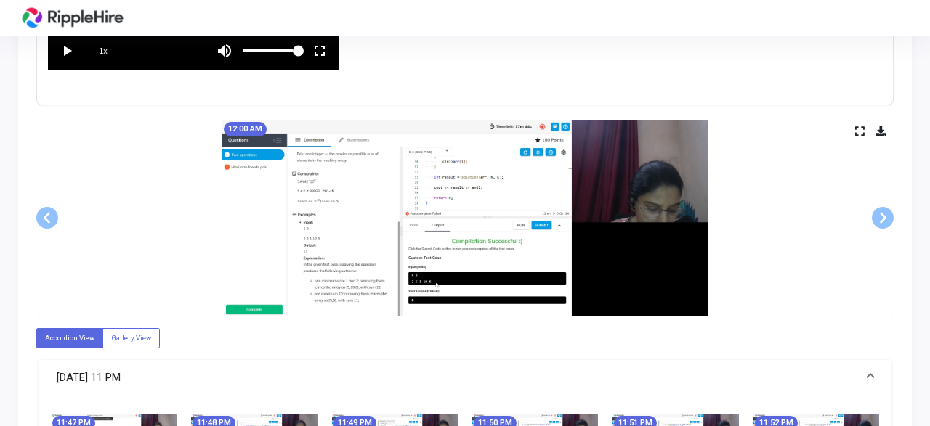
scroll to position [578, 0]
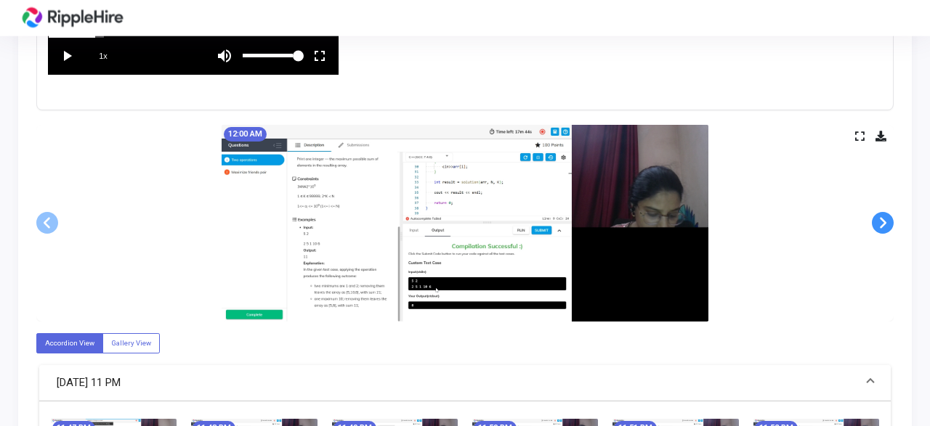
click at [884, 222] on span at bounding box center [883, 223] width 22 height 22
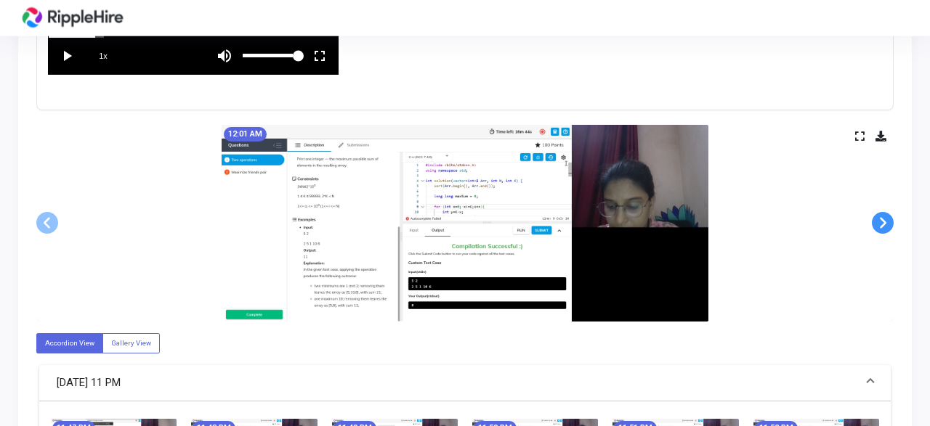
click at [884, 222] on span at bounding box center [883, 223] width 22 height 22
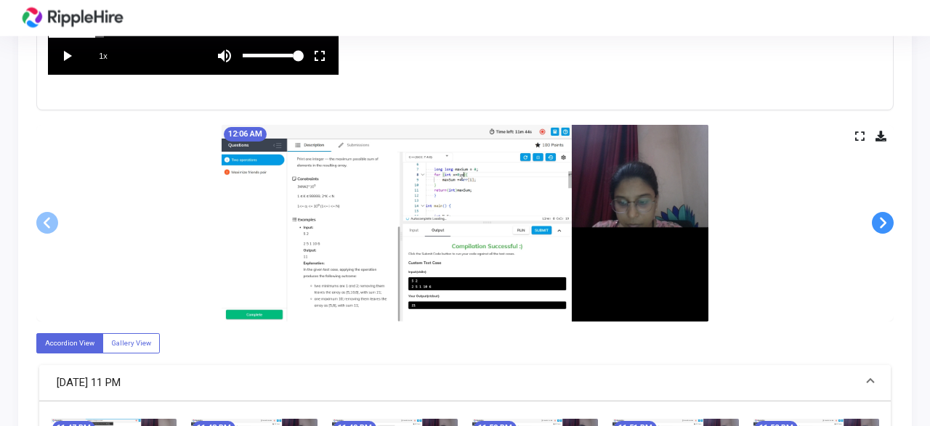
click at [884, 222] on span at bounding box center [883, 223] width 22 height 22
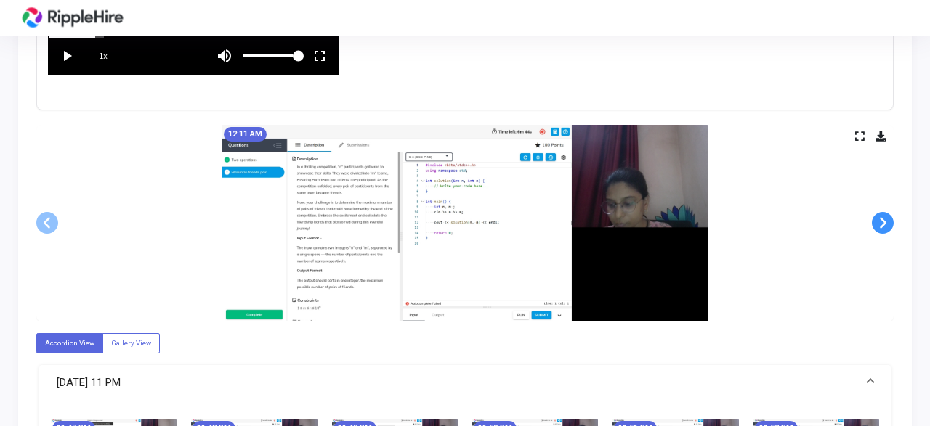
click at [884, 222] on span at bounding box center [883, 223] width 22 height 22
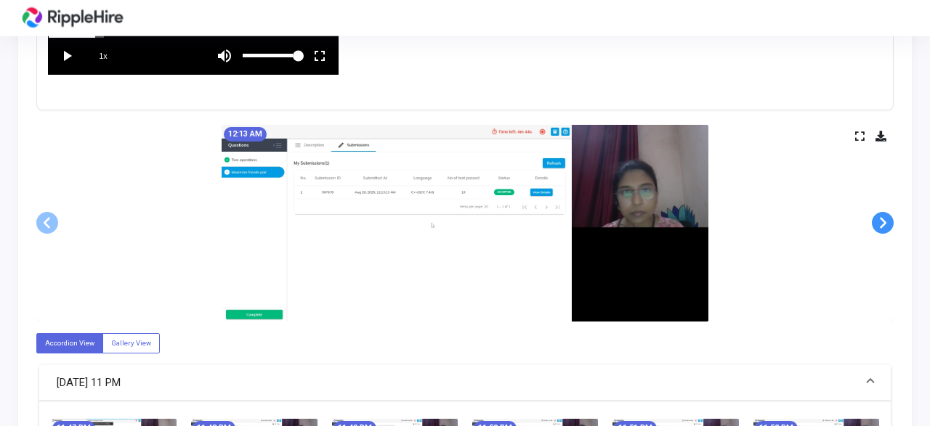
click at [884, 222] on span at bounding box center [883, 223] width 22 height 22
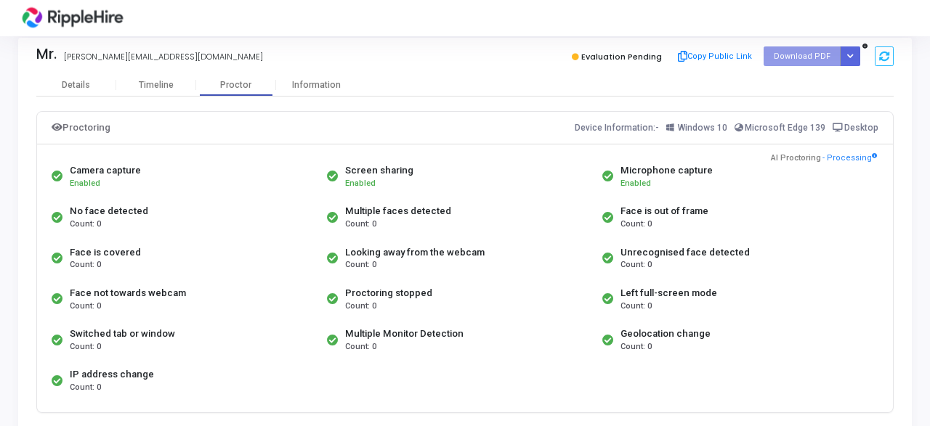
scroll to position [15, 0]
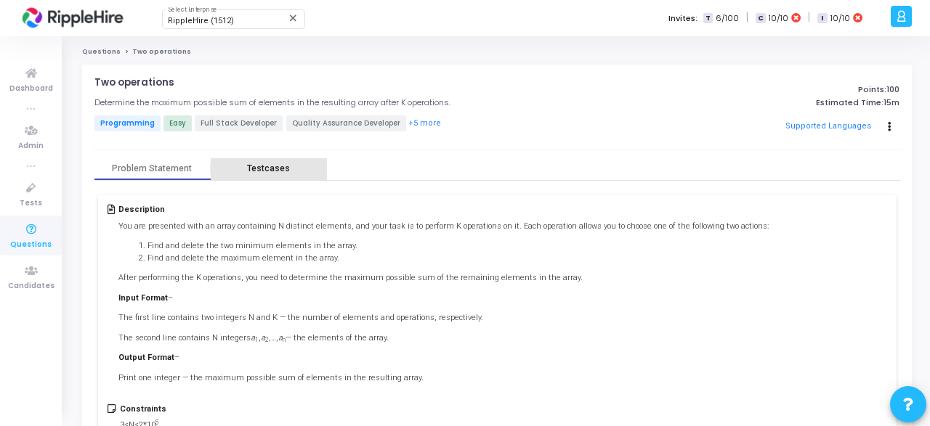
click at [275, 169] on div "Testcases" at bounding box center [268, 168] width 43 height 11
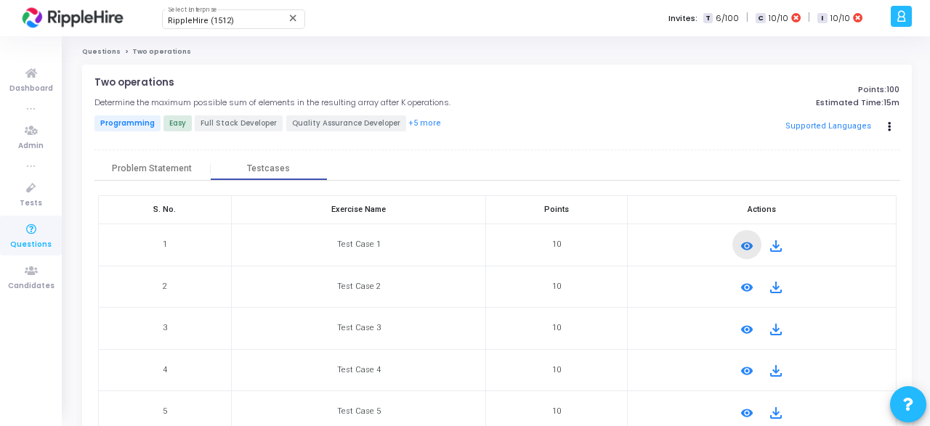
click at [742, 242] on mat-icon "remove_red_eye" at bounding box center [746, 246] width 17 height 17
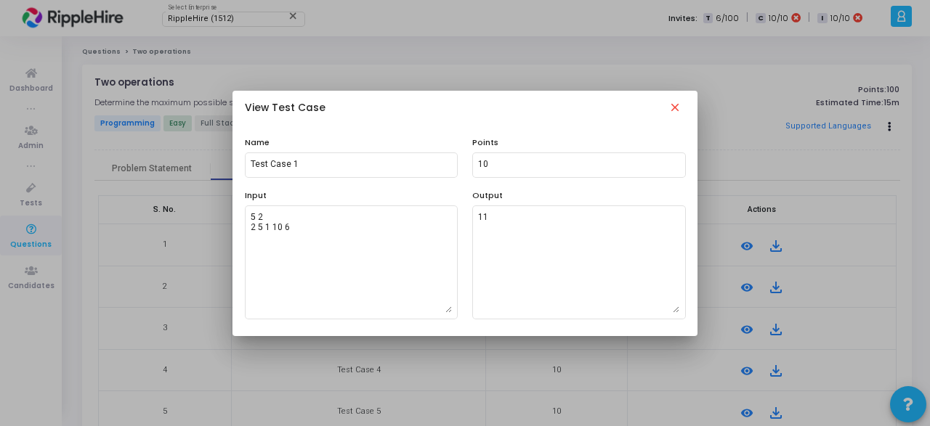
click at [676, 110] on mat-icon "close" at bounding box center [674, 109] width 17 height 17
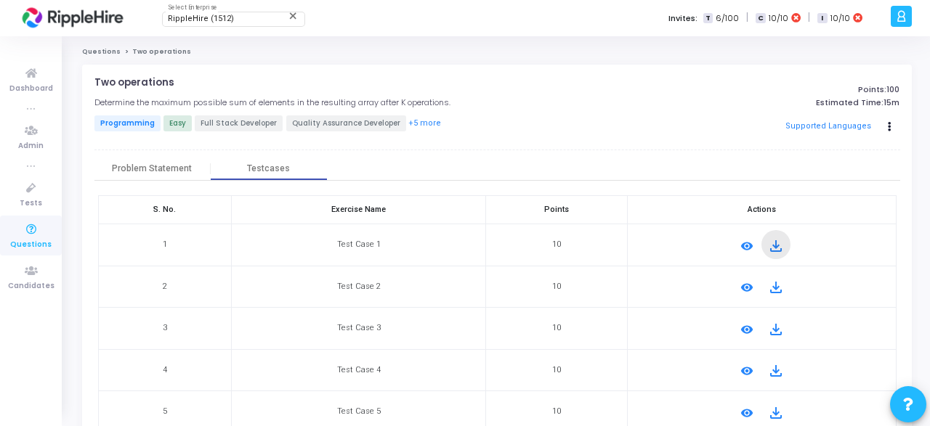
click at [771, 248] on mat-icon "file_download" at bounding box center [775, 246] width 17 height 17
click at [748, 243] on mat-icon "remove_red_eye" at bounding box center [746, 246] width 17 height 17
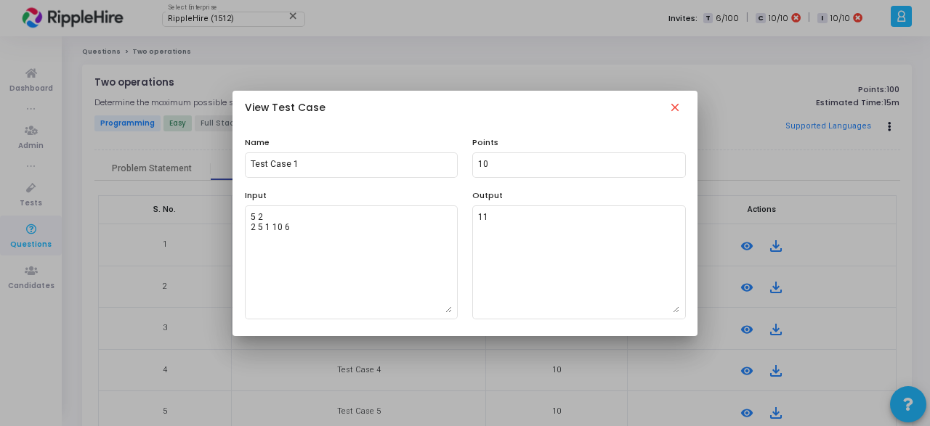
click at [670, 110] on mat-icon "close" at bounding box center [674, 109] width 17 height 17
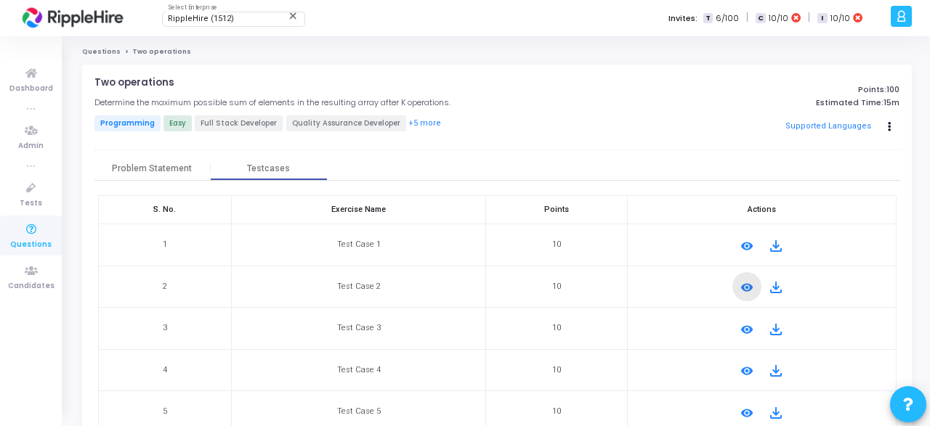
click at [741, 283] on mat-icon "remove_red_eye" at bounding box center [746, 287] width 17 height 17
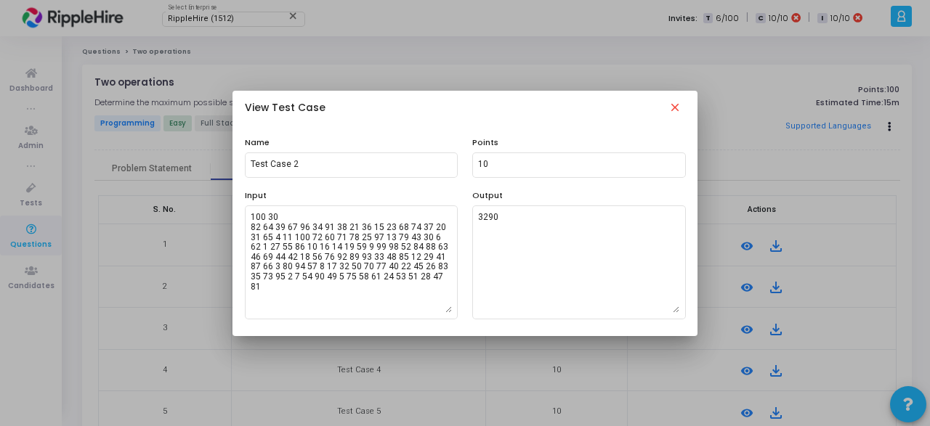
click at [677, 110] on mat-icon "close" at bounding box center [674, 109] width 17 height 17
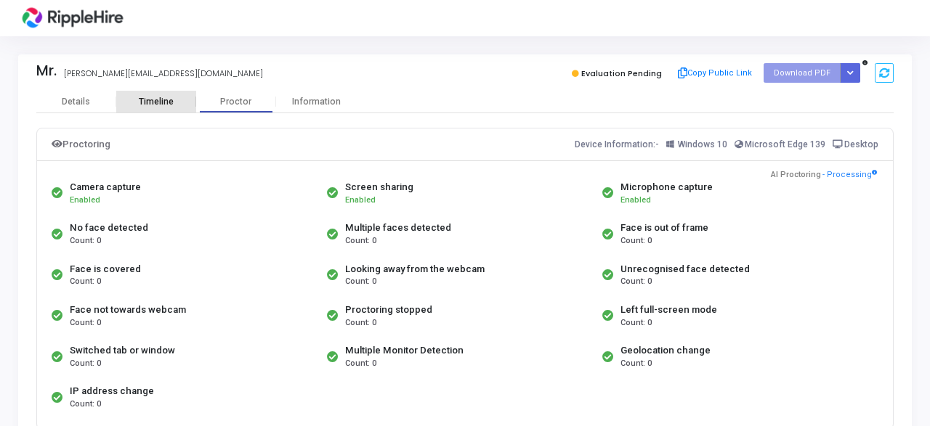
click at [149, 102] on div "Timeline" at bounding box center [156, 102] width 35 height 11
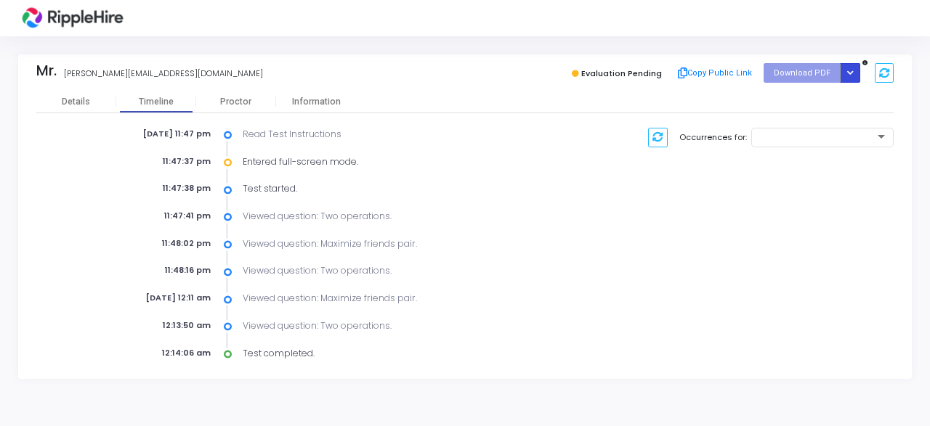
click at [852, 73] on icon "Button group with nested dropdown" at bounding box center [850, 73] width 7 height 7
click at [722, 220] on div "Occurrences for:" at bounding box center [705, 244] width 392 height 233
click at [328, 97] on div "Information" at bounding box center [316, 102] width 80 height 11
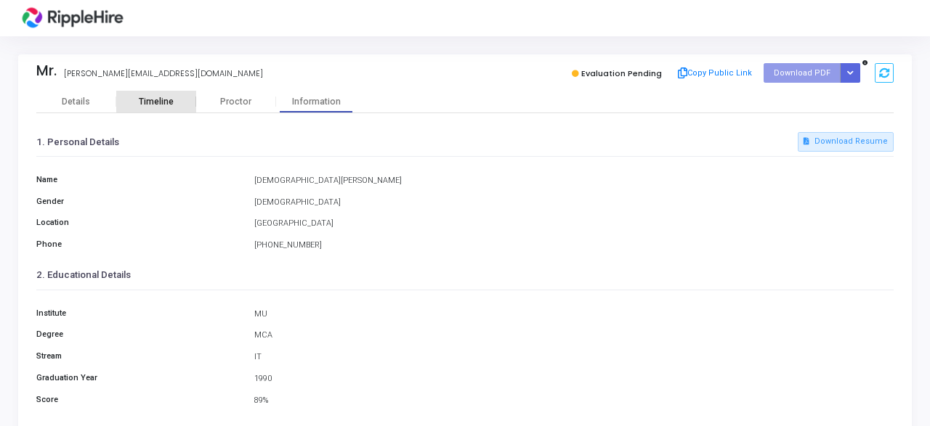
click at [162, 102] on div "Timeline" at bounding box center [156, 102] width 35 height 11
